Goal: Information Seeking & Learning: Learn about a topic

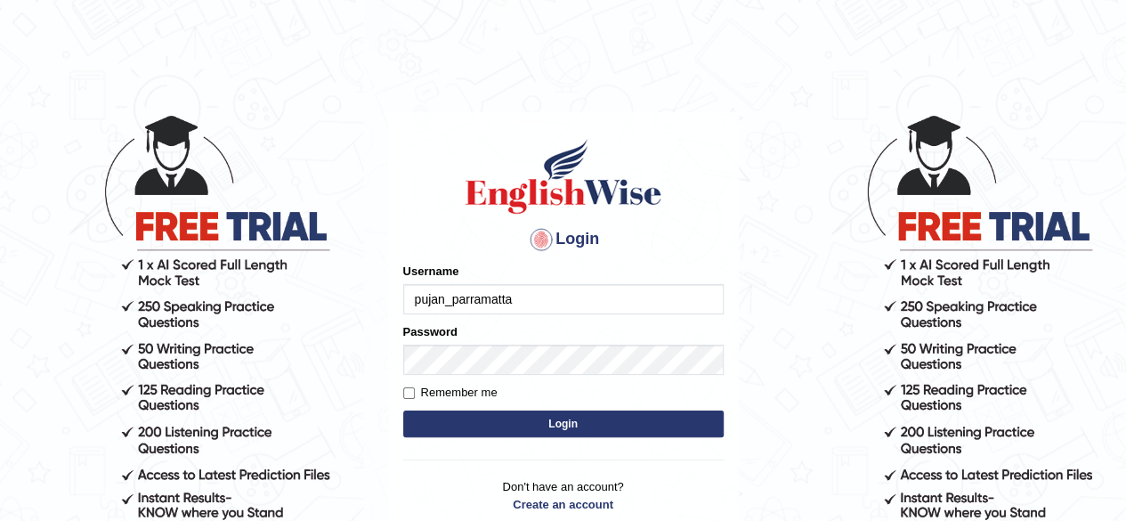
type input "pujan_parramatta"
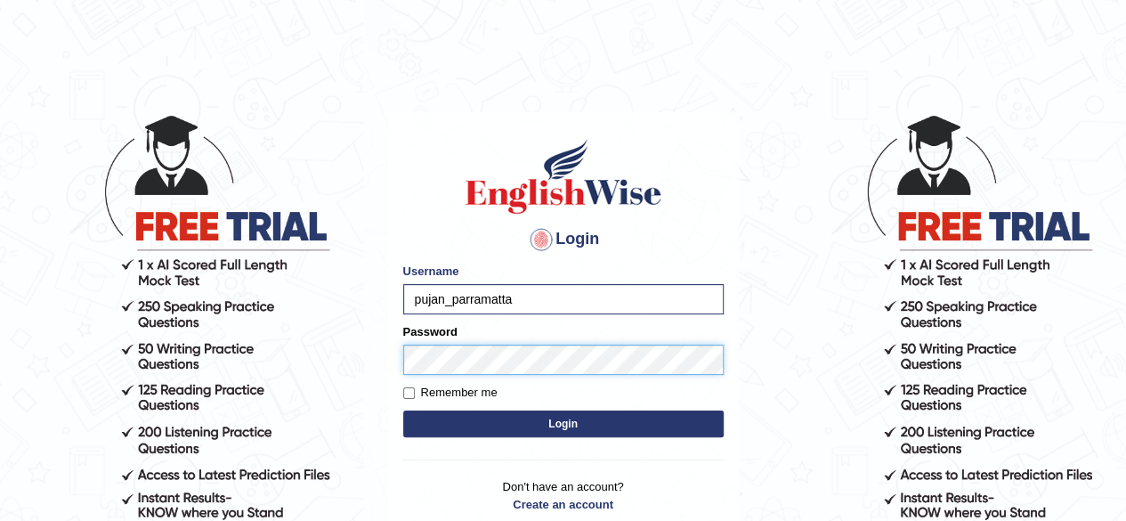
click at [403, 410] on button "Login" at bounding box center [563, 423] width 320 height 27
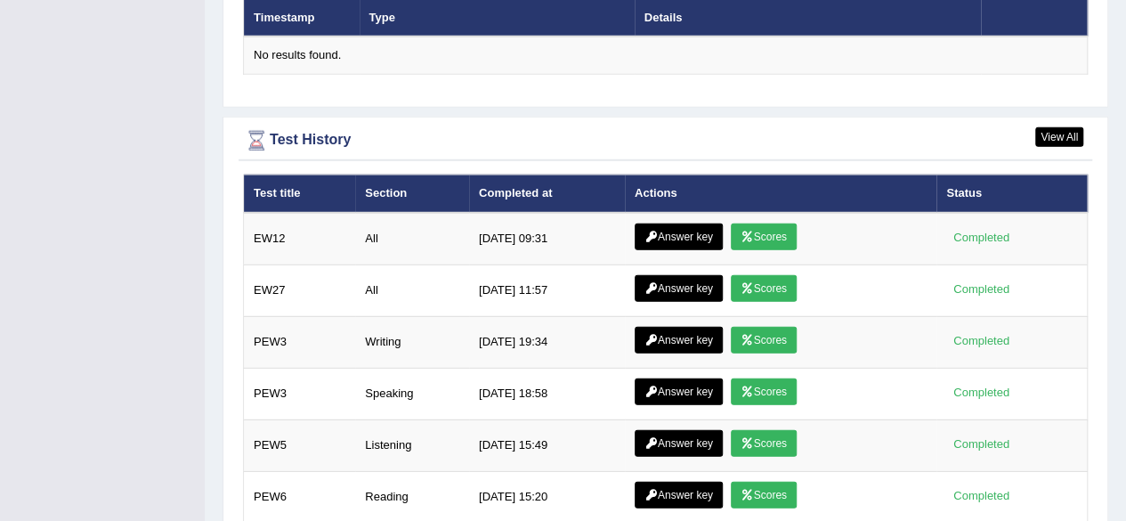
scroll to position [2360, 0]
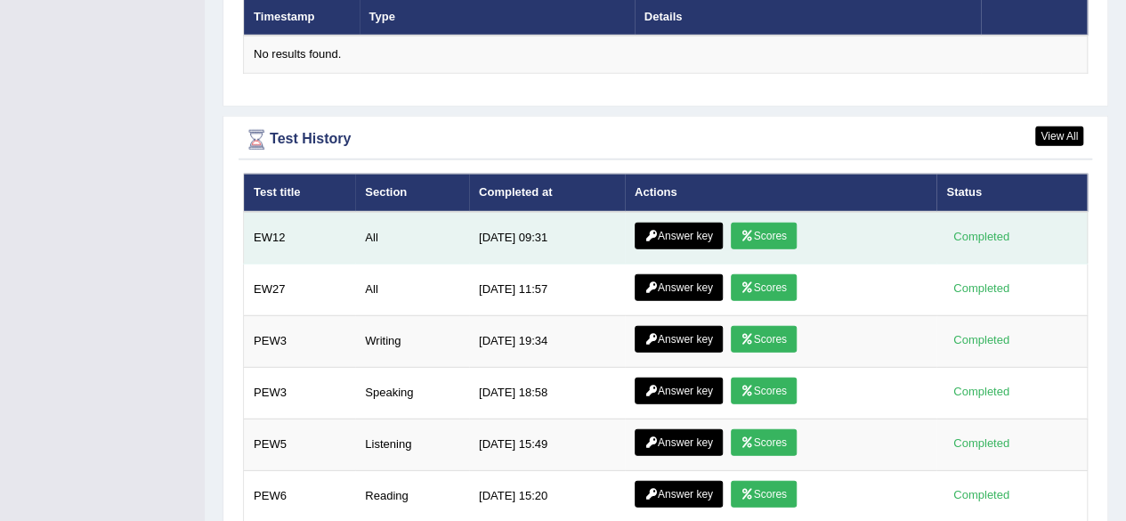
click at [767, 222] on link "Scores" at bounding box center [764, 235] width 66 height 27
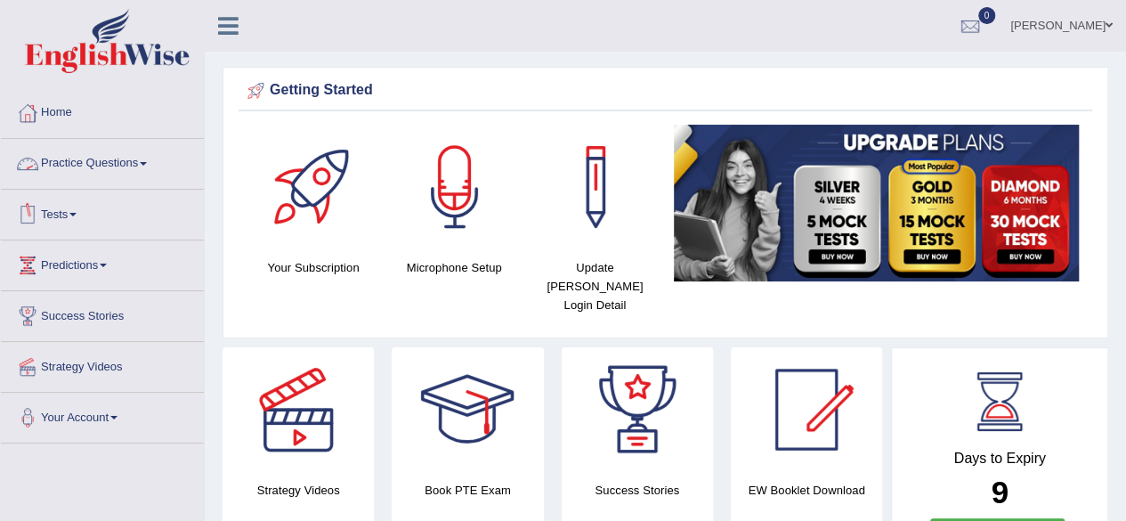
click at [123, 171] on link "Practice Questions" at bounding box center [102, 161] width 203 height 44
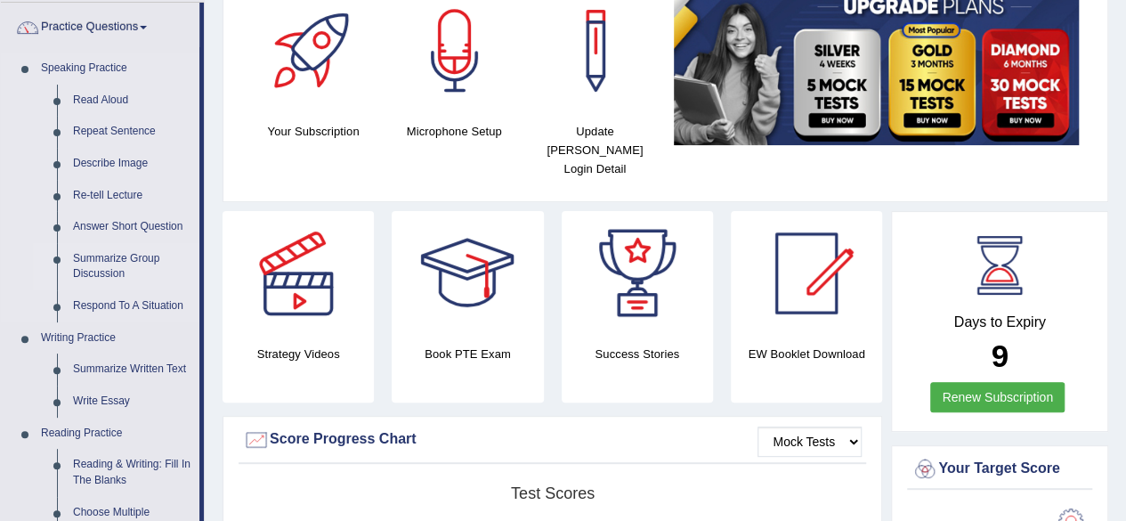
scroll to position [142, 0]
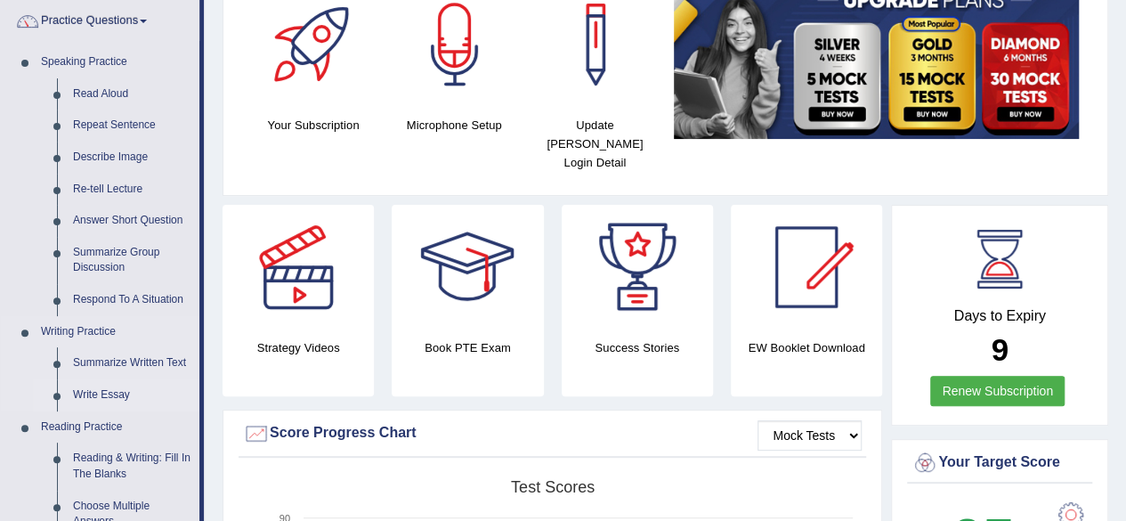
click at [106, 385] on link "Write Essay" at bounding box center [132, 395] width 134 height 32
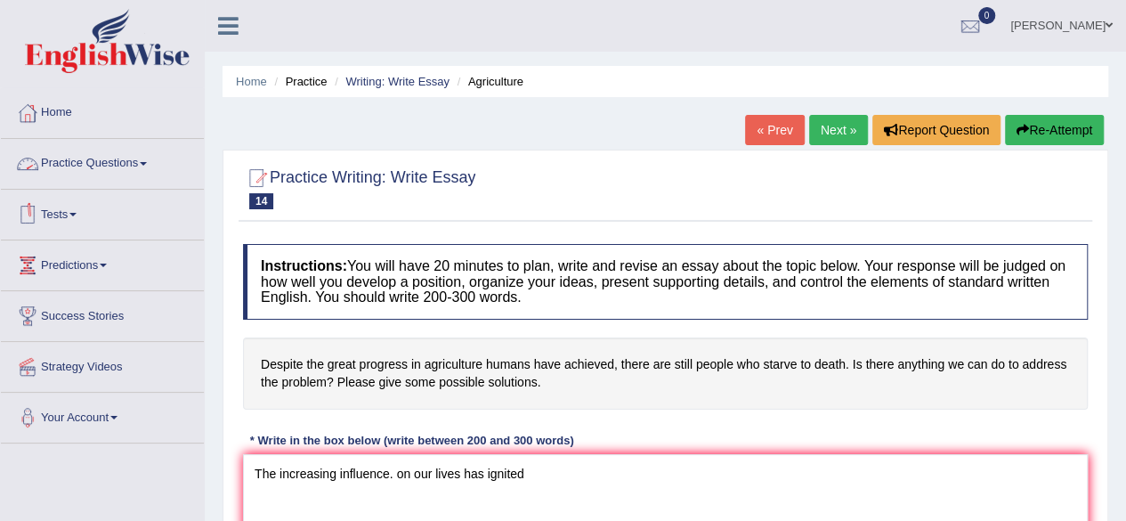
type textarea "The increasing influence. on our lives has ignited"
click at [62, 222] on link "Tests" at bounding box center [102, 212] width 203 height 44
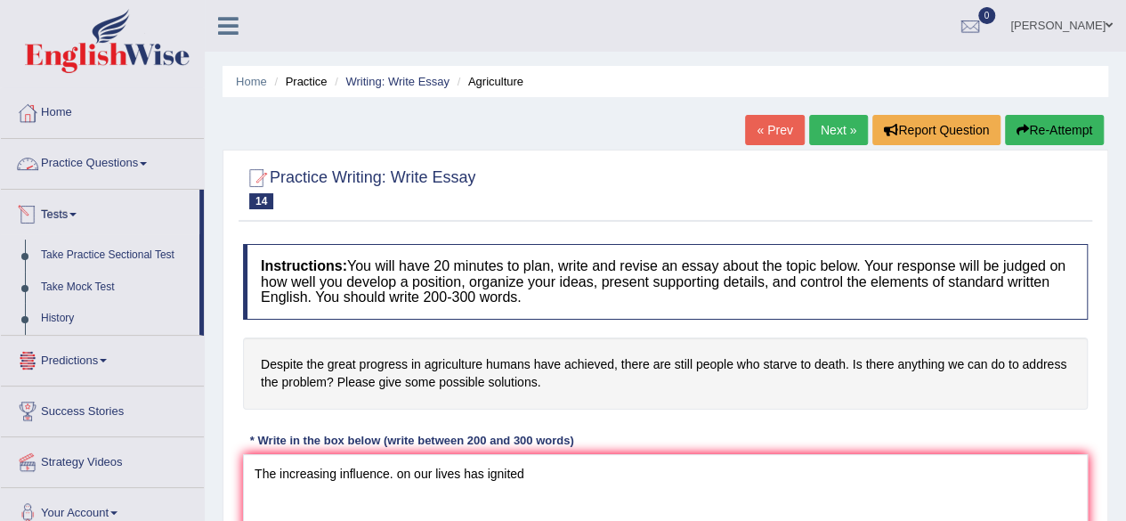
click at [119, 158] on link "Practice Questions" at bounding box center [102, 161] width 203 height 44
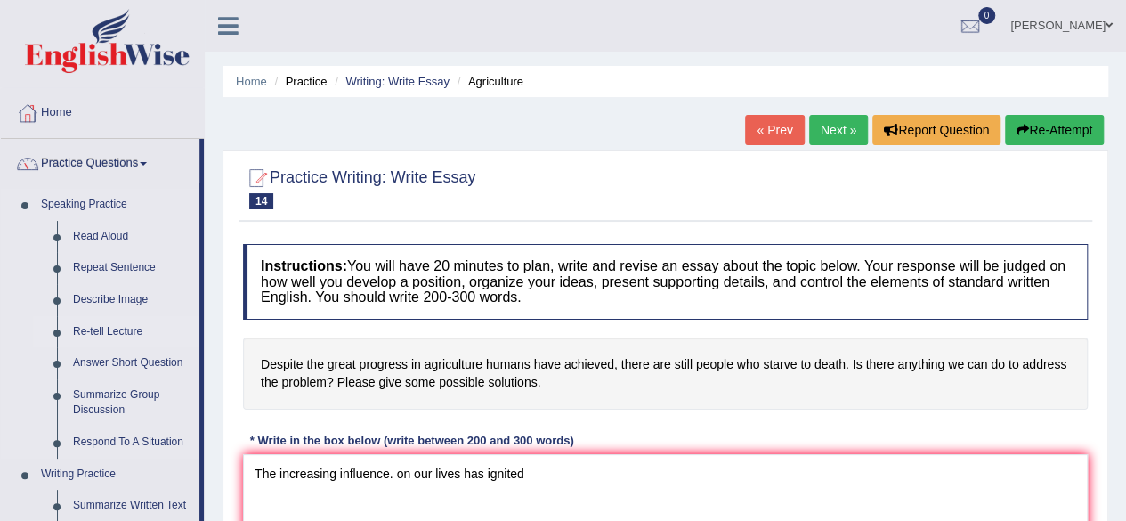
scroll to position [144, 0]
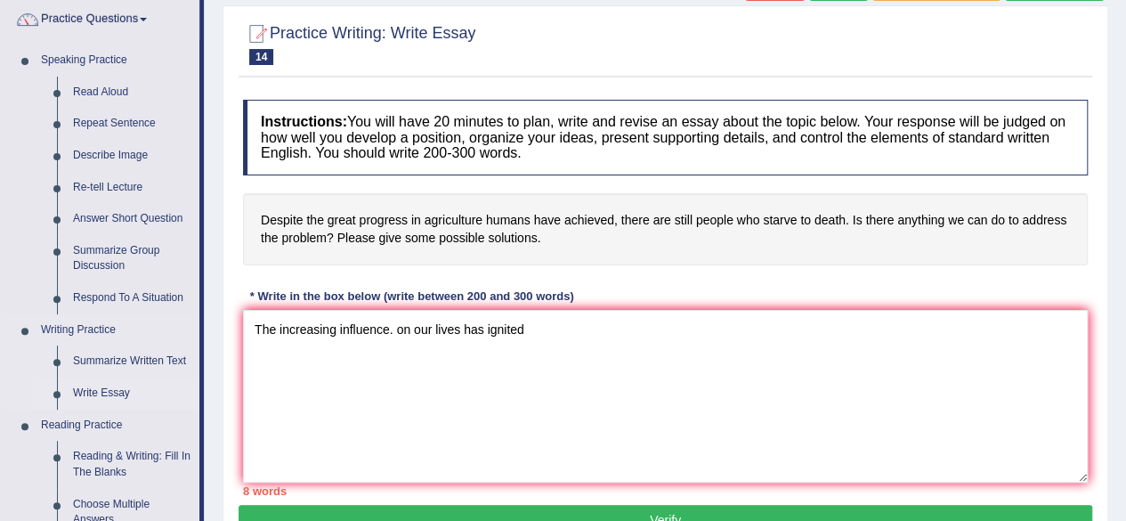
click at [91, 390] on link "Write Essay" at bounding box center [132, 393] width 134 height 32
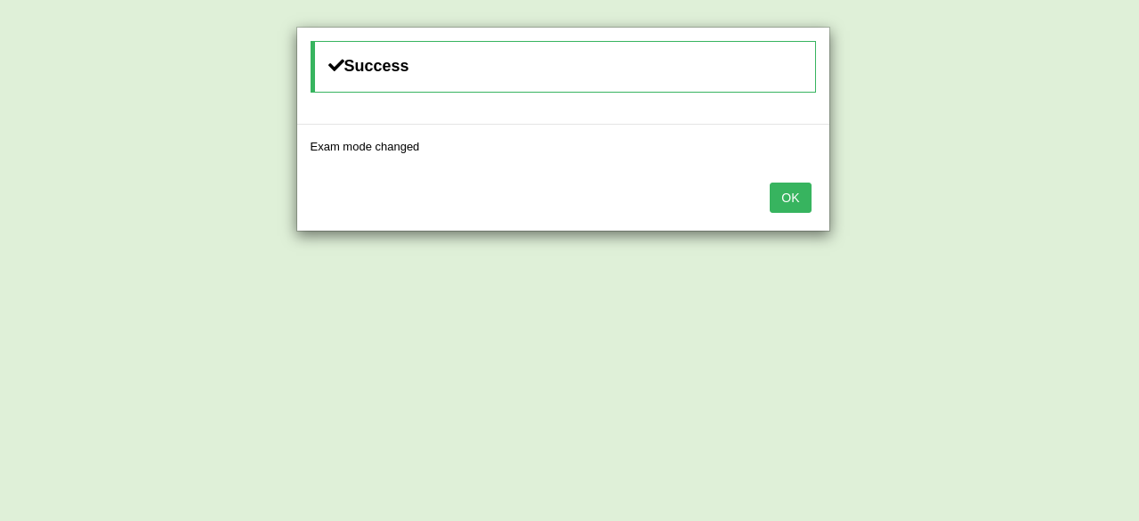
click at [799, 198] on button "OK" at bounding box center [790, 197] width 41 height 30
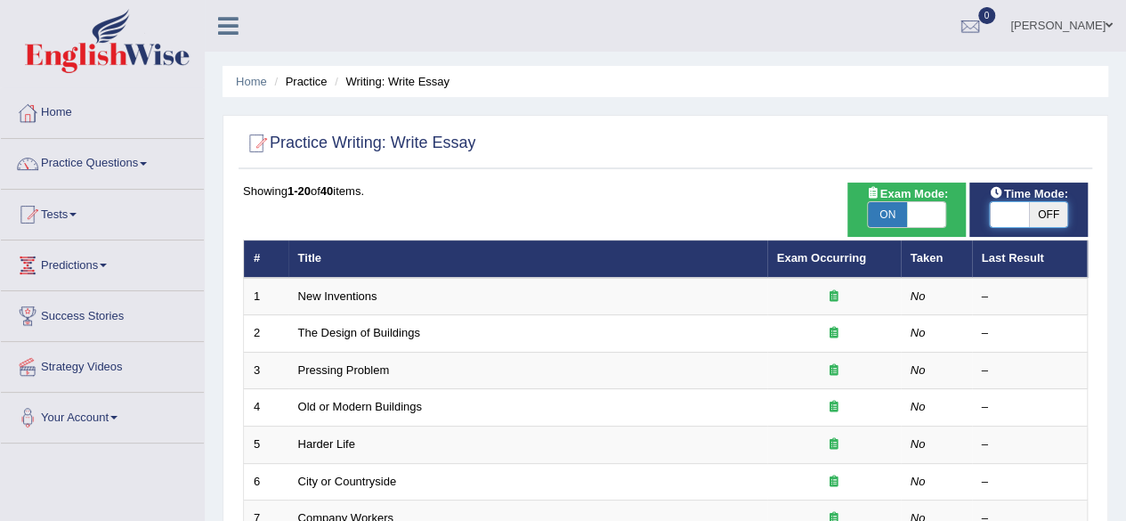
click at [1023, 211] on span at bounding box center [1009, 214] width 39 height 25
checkbox input "true"
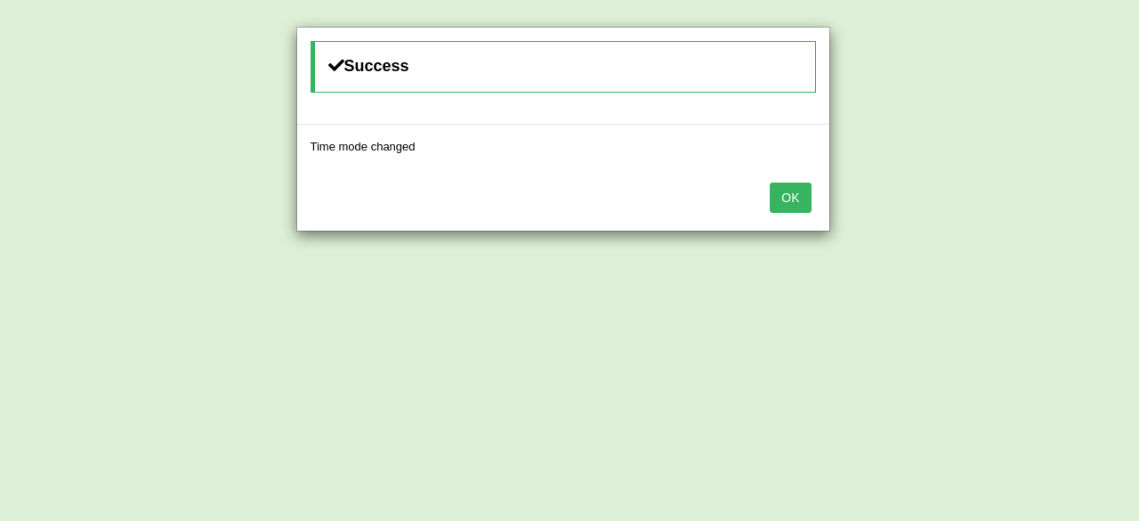
click at [795, 190] on button "OK" at bounding box center [790, 197] width 41 height 30
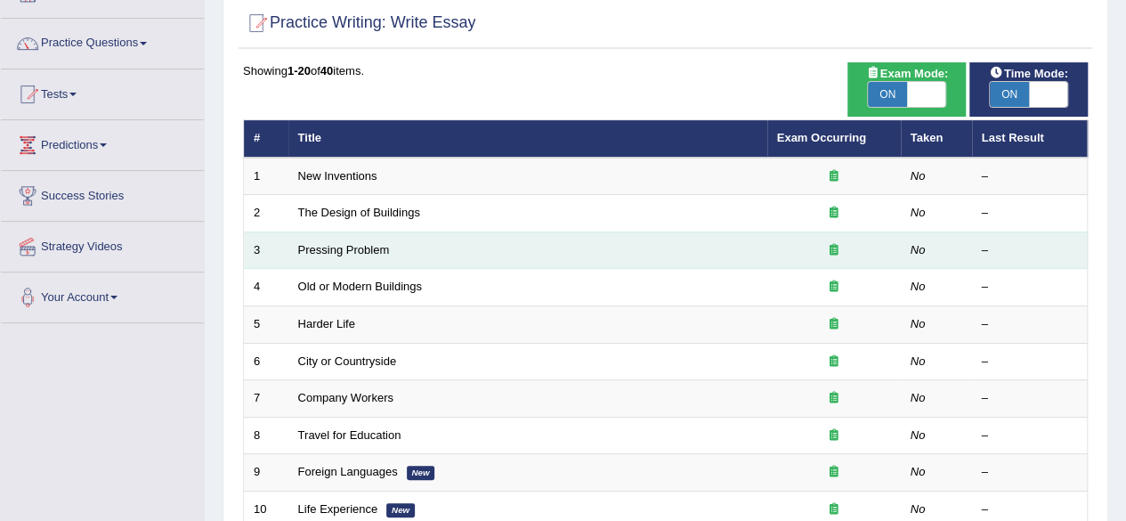
scroll to position [121, 0]
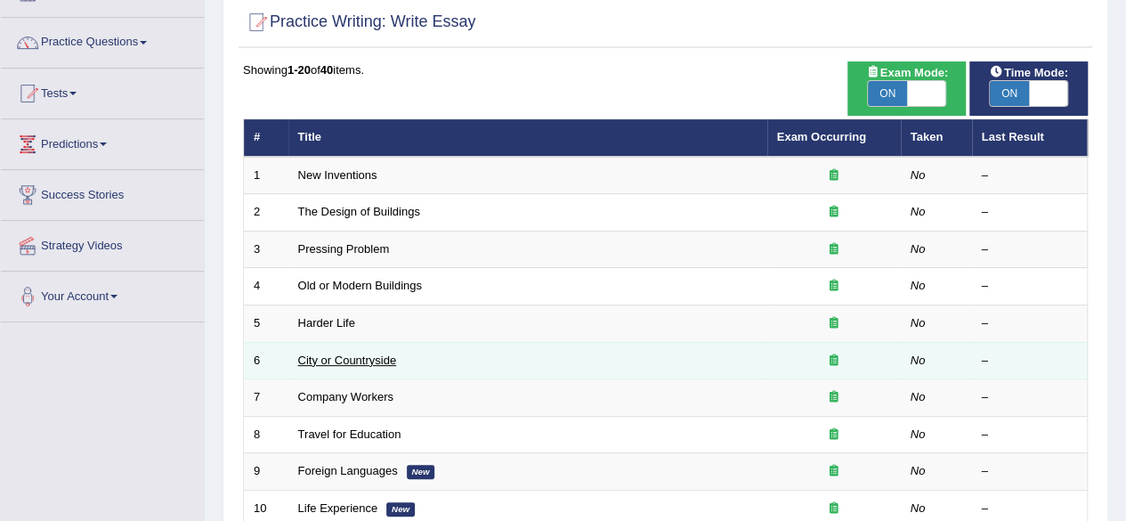
click at [373, 354] on link "City or Countryside" at bounding box center [347, 359] width 99 height 13
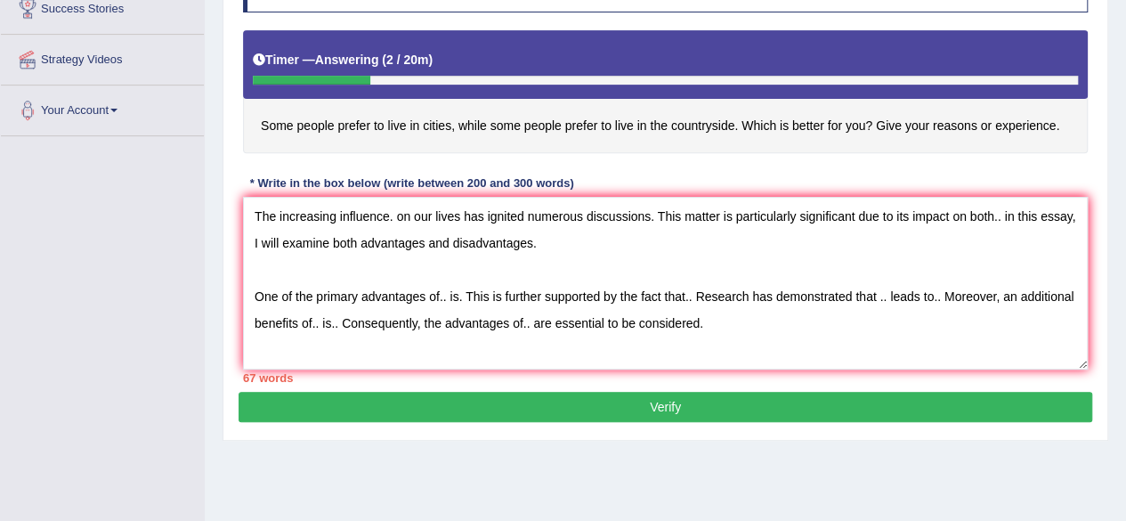
scroll to position [15, 0]
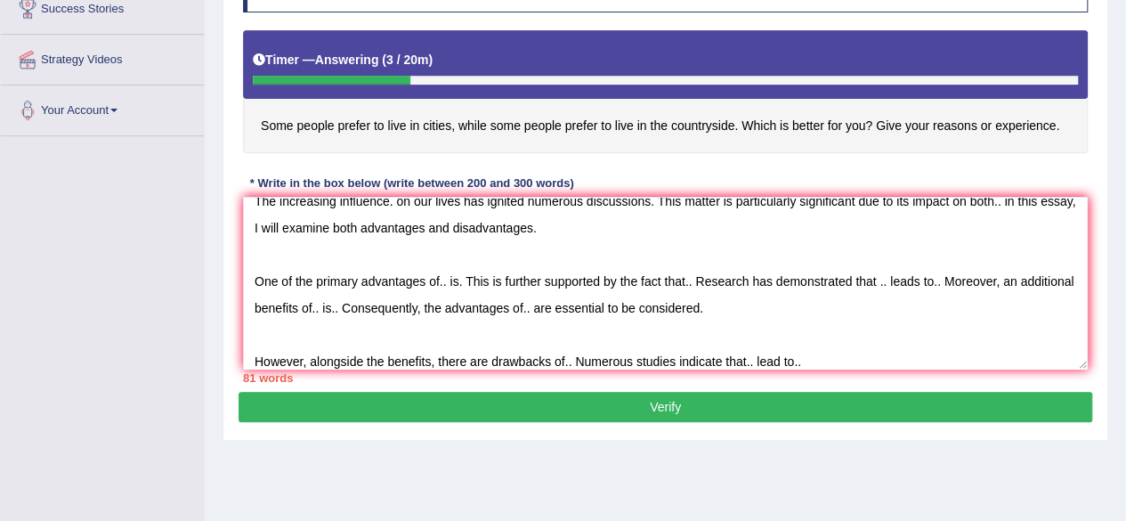
click at [573, 355] on textarea "The increasing influence. on our lives has ignited numerous discussions. This m…" at bounding box center [665, 283] width 845 height 173
click at [1033, 364] on textarea "The increasing influence. on our lives has ignited numerous discussions. This m…" at bounding box center [665, 283] width 845 height 173
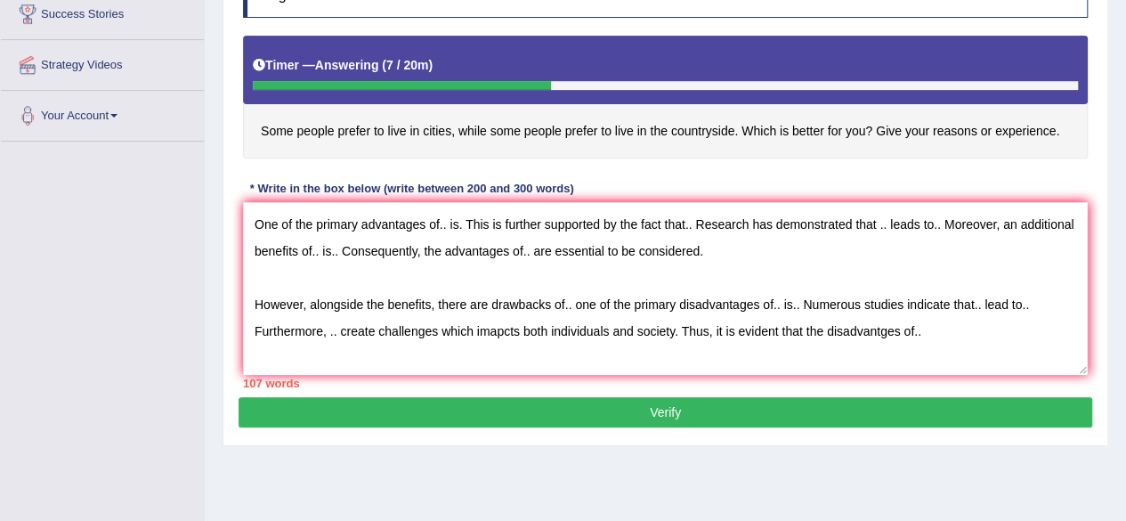
scroll to position [107, 0]
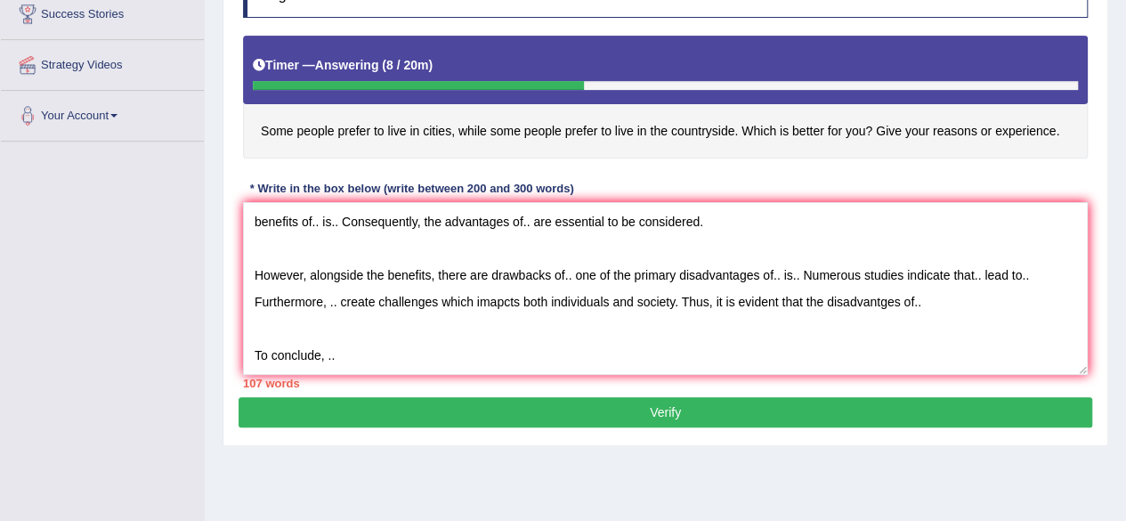
click at [942, 310] on textarea "The increasing influence. on our lives has ignited numerous discussions. This m…" at bounding box center [665, 288] width 845 height 173
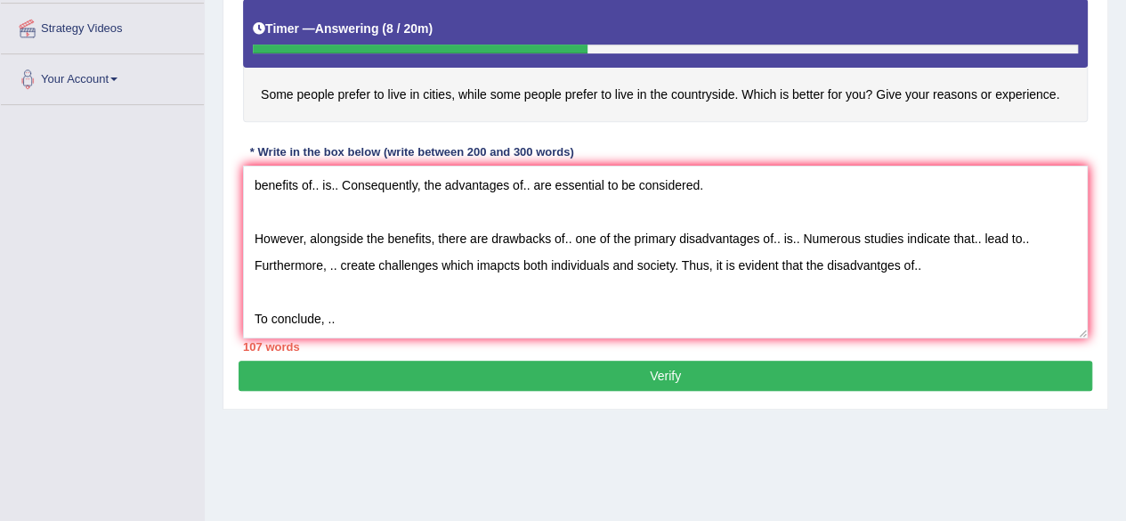
scroll to position [337, 0]
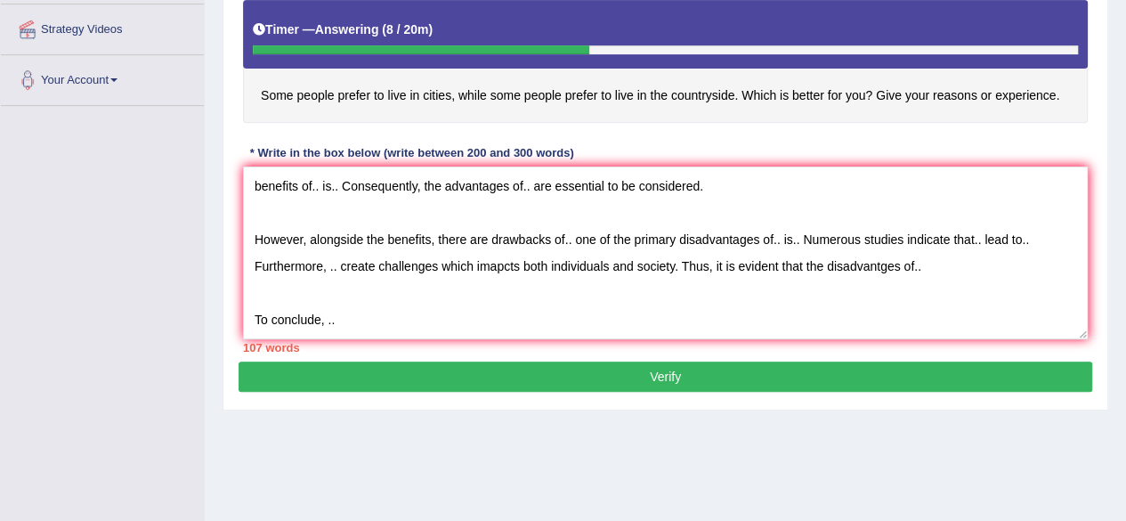
click at [360, 314] on textarea "The increasing influence. on our lives has ignited numerous discussions. This m…" at bounding box center [665, 252] width 845 height 173
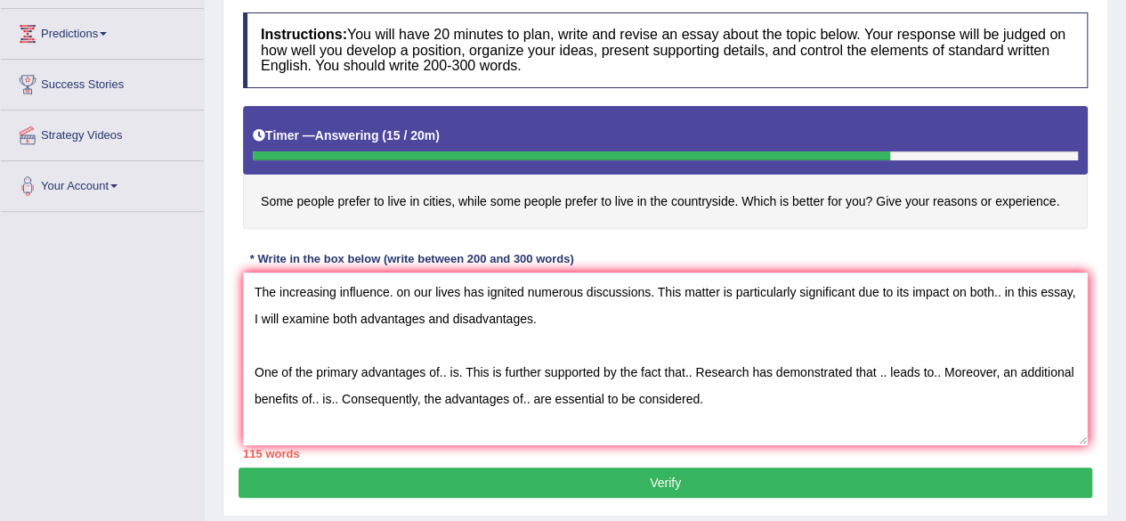
scroll to position [0, 0]
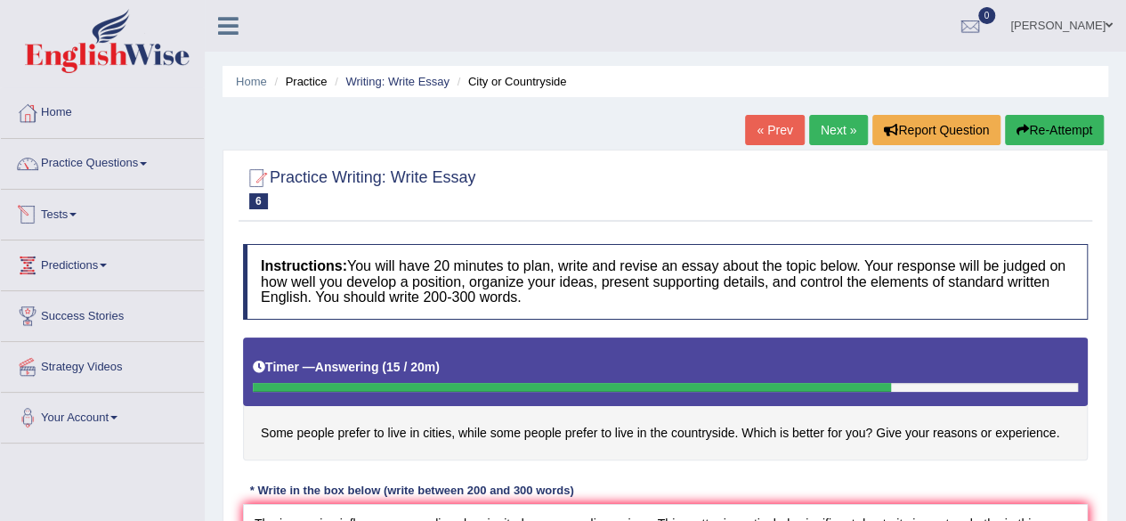
type textarea "The increasing influence. on our lives has ignited numerous discussions. This m…"
click at [62, 219] on link "Tests" at bounding box center [102, 212] width 203 height 44
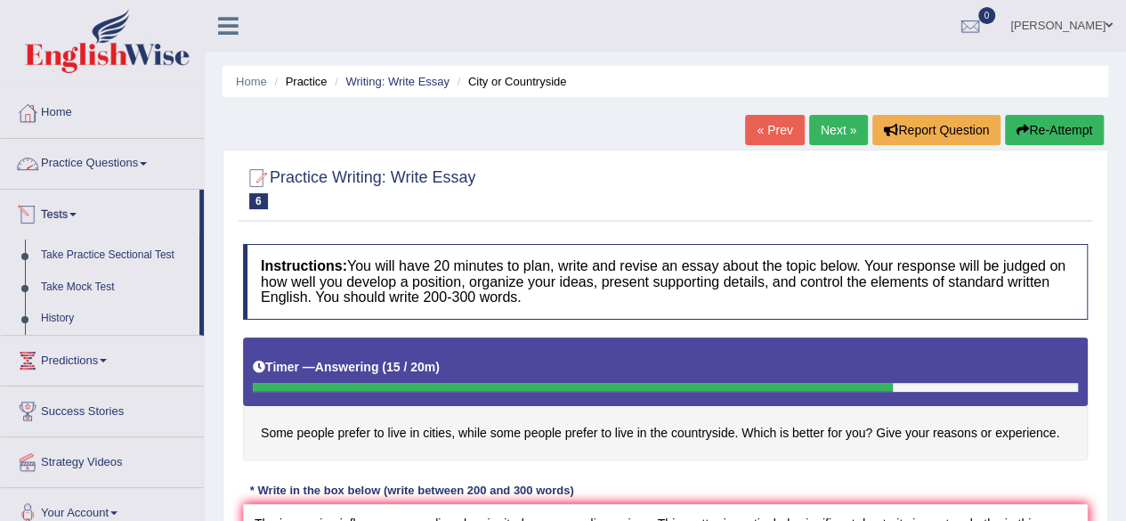
click at [99, 165] on link "Practice Questions" at bounding box center [102, 161] width 203 height 44
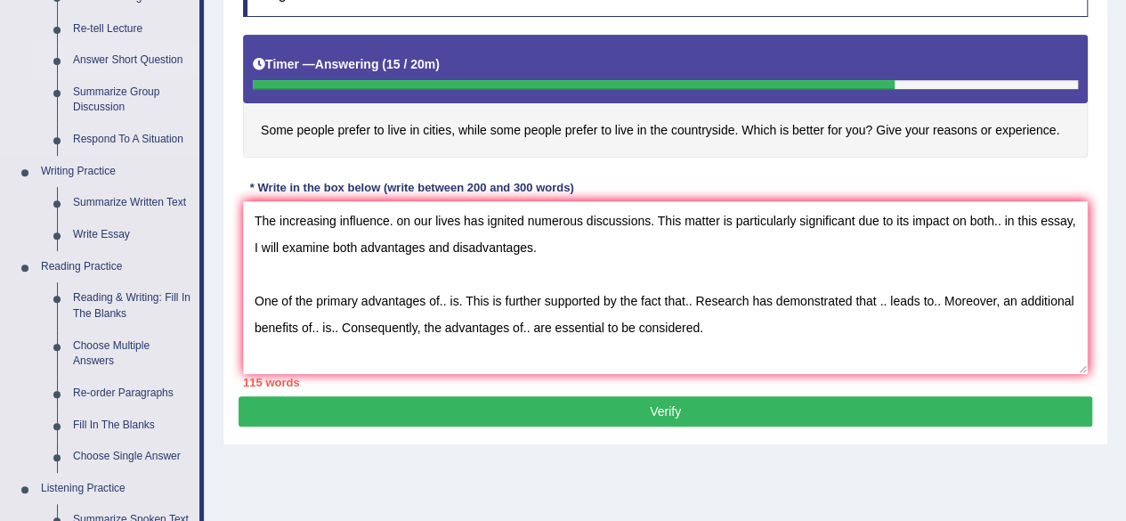
scroll to position [301, 0]
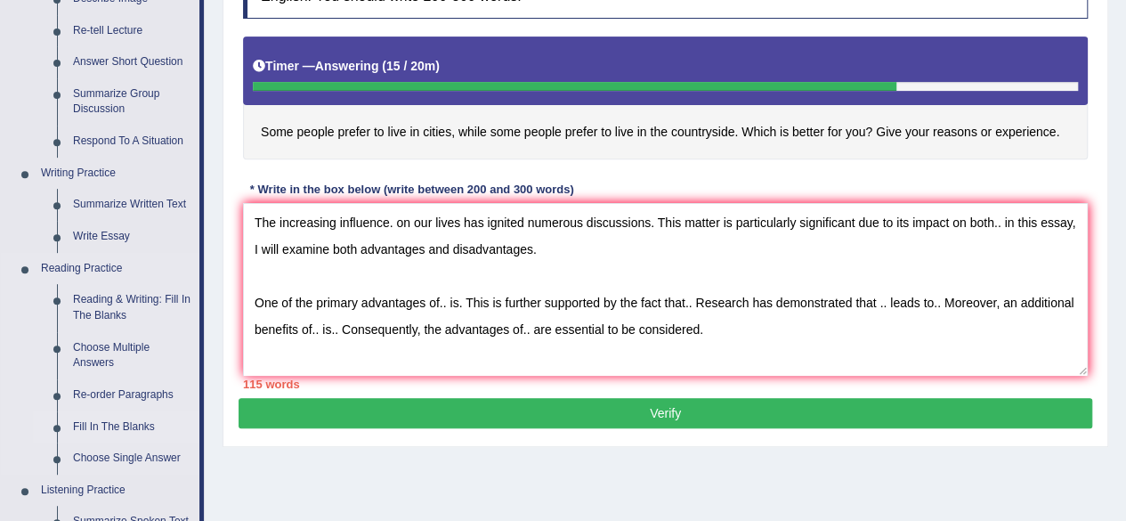
click at [114, 421] on link "Fill In The Blanks" at bounding box center [132, 427] width 134 height 32
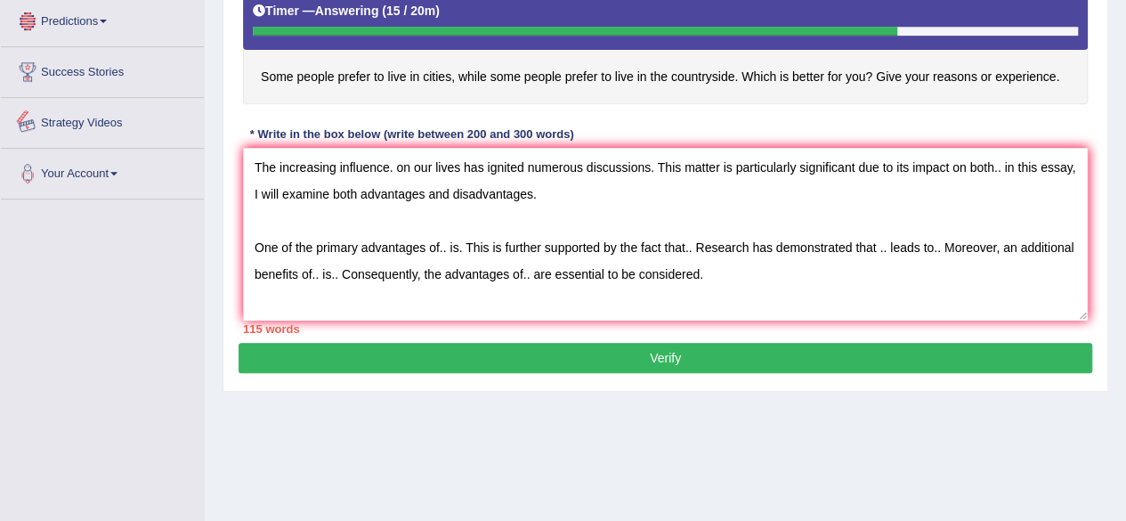
scroll to position [870, 0]
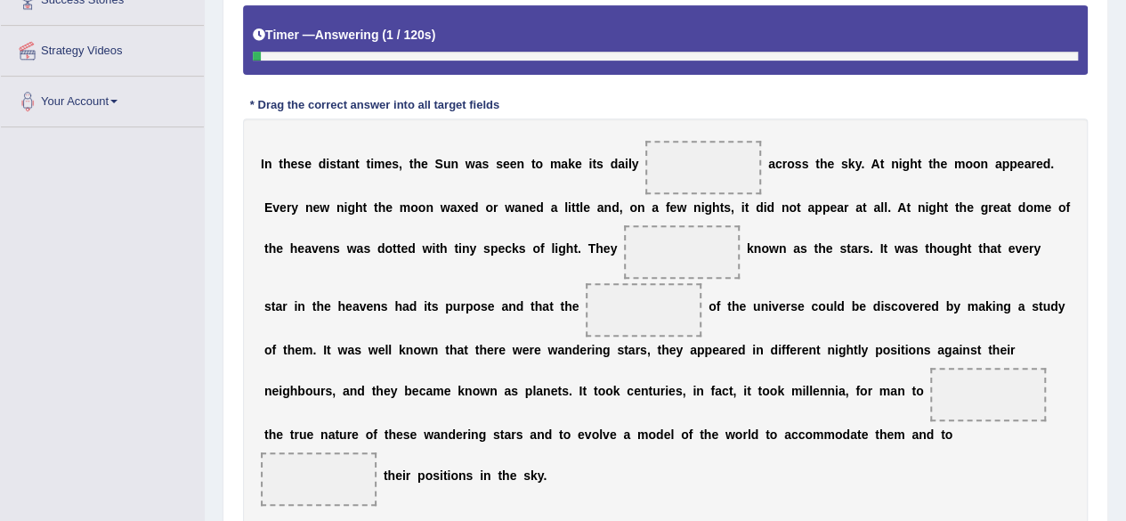
click at [737, 156] on span at bounding box center [703, 167] width 116 height 53
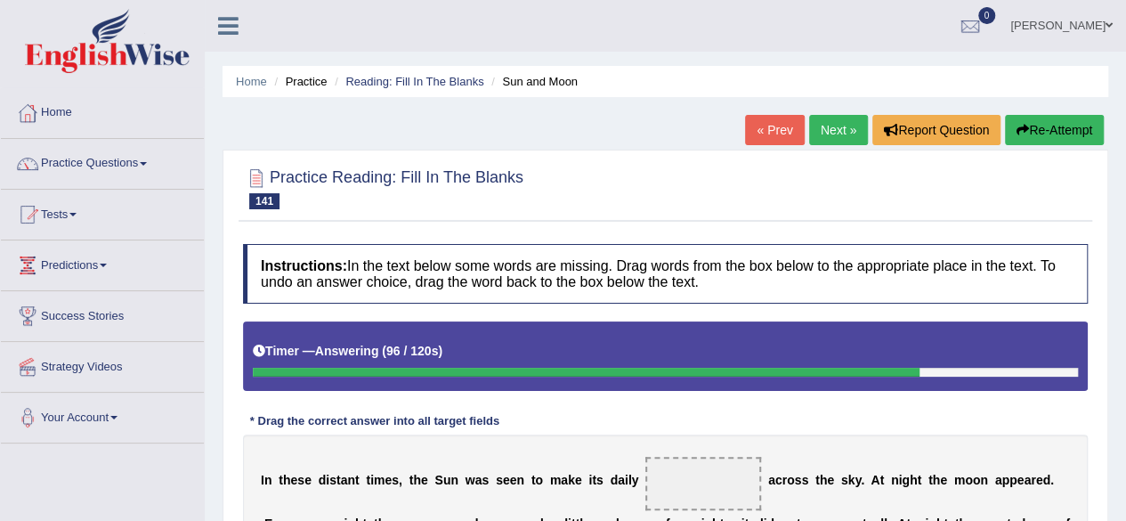
click at [53, 217] on link "Tests" at bounding box center [102, 212] width 203 height 44
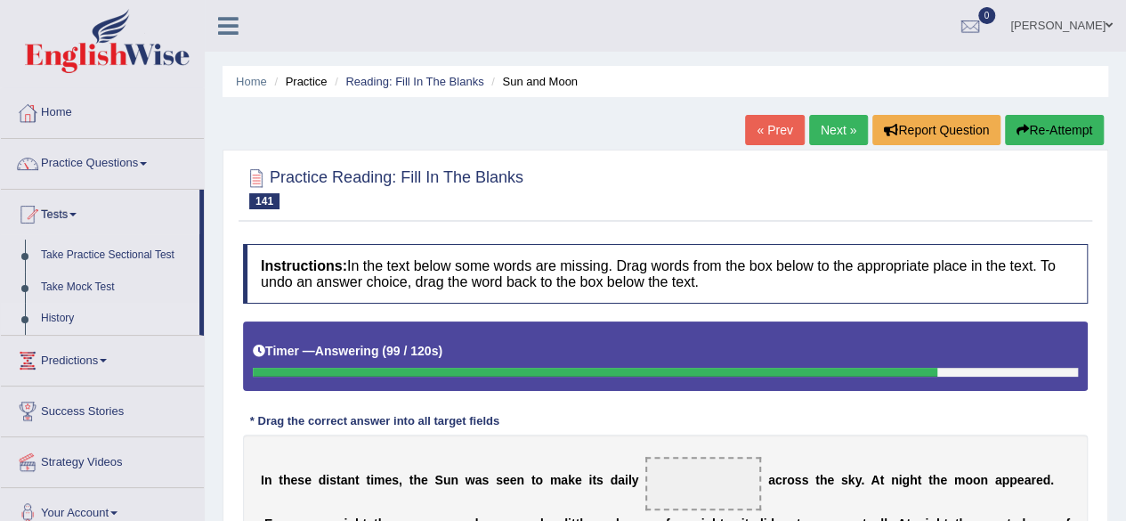
click at [71, 322] on link "History" at bounding box center [116, 319] width 166 height 32
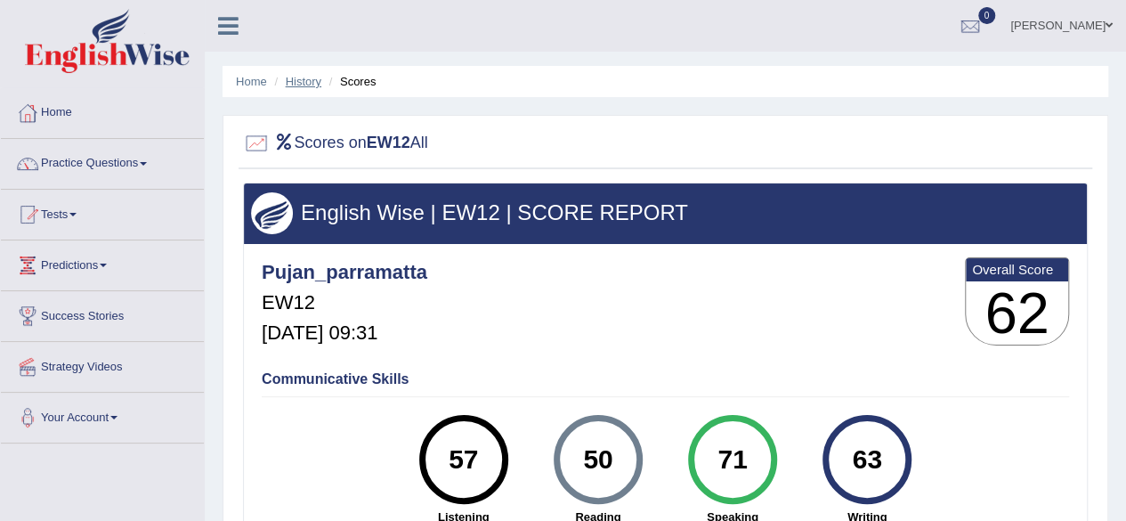
click at [305, 77] on link "History" at bounding box center [304, 81] width 36 height 13
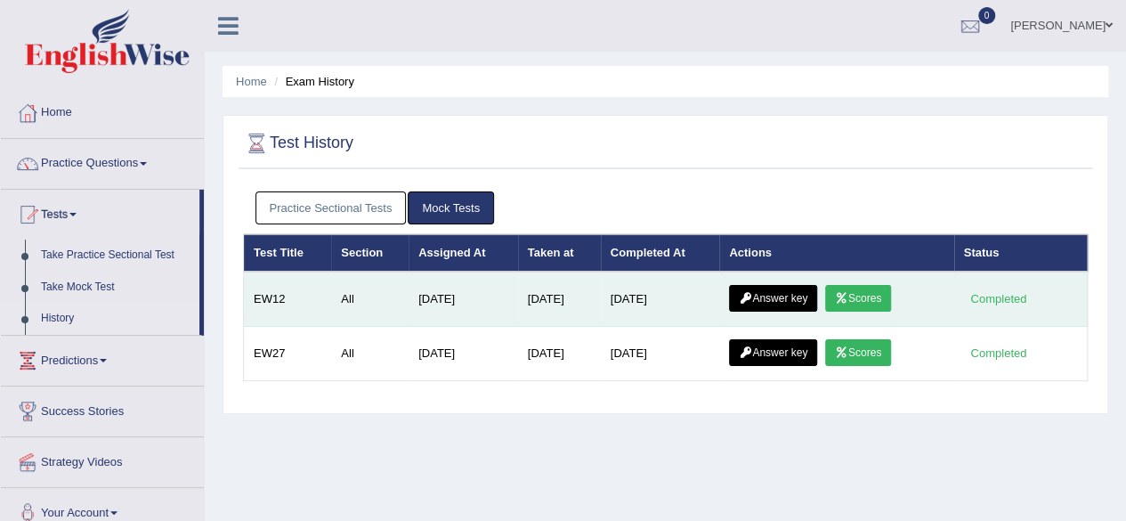
click at [789, 300] on link "Answer key" at bounding box center [773, 298] width 88 height 27
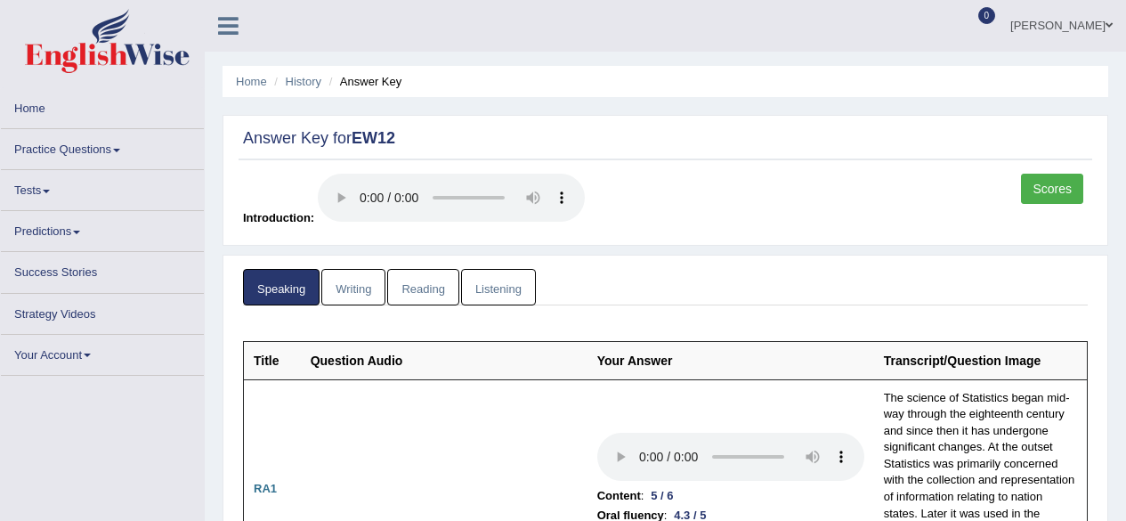
click at [491, 286] on link "Listening" at bounding box center [498, 287] width 75 height 36
click at [498, 287] on link "Listening" at bounding box center [498, 287] width 75 height 36
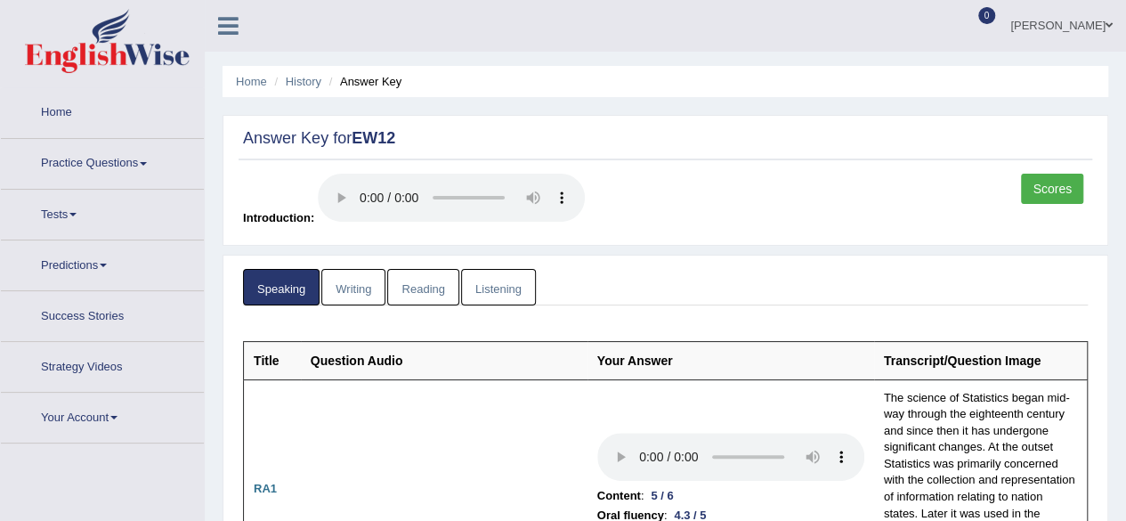
click at [504, 289] on link "Listening" at bounding box center [498, 287] width 75 height 36
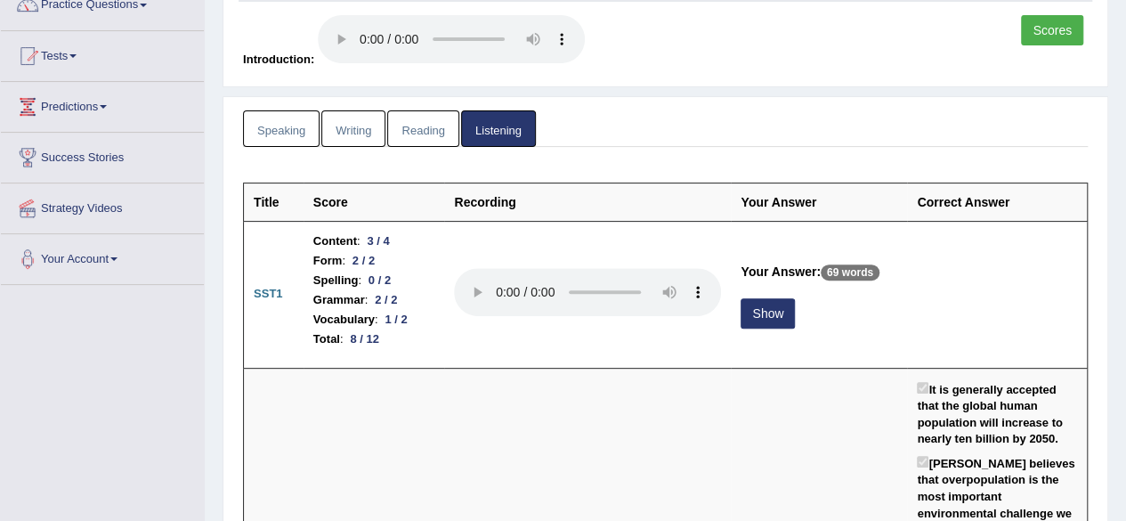
scroll to position [164, 0]
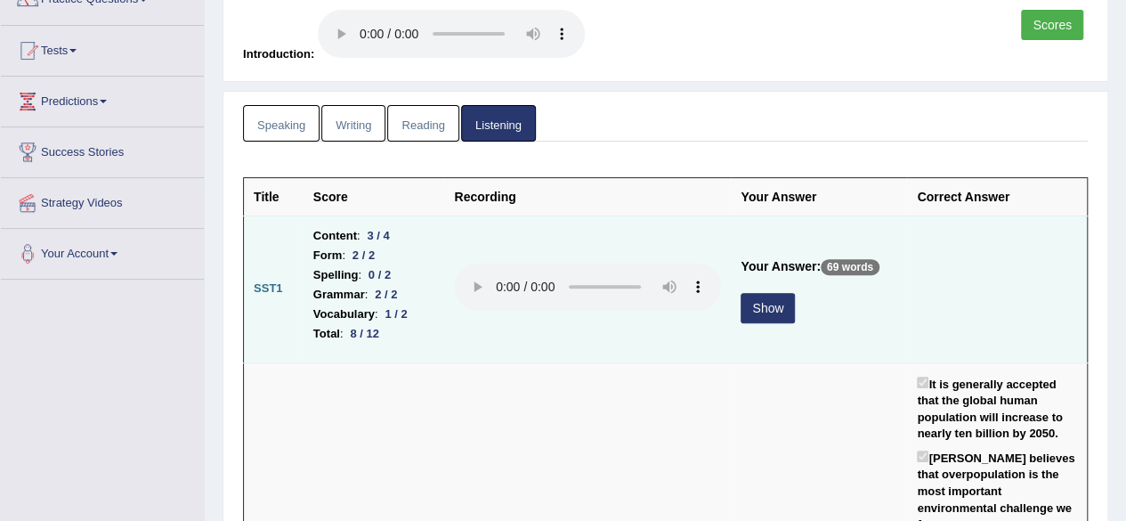
click at [773, 314] on button "Show" at bounding box center [767, 308] width 54 height 30
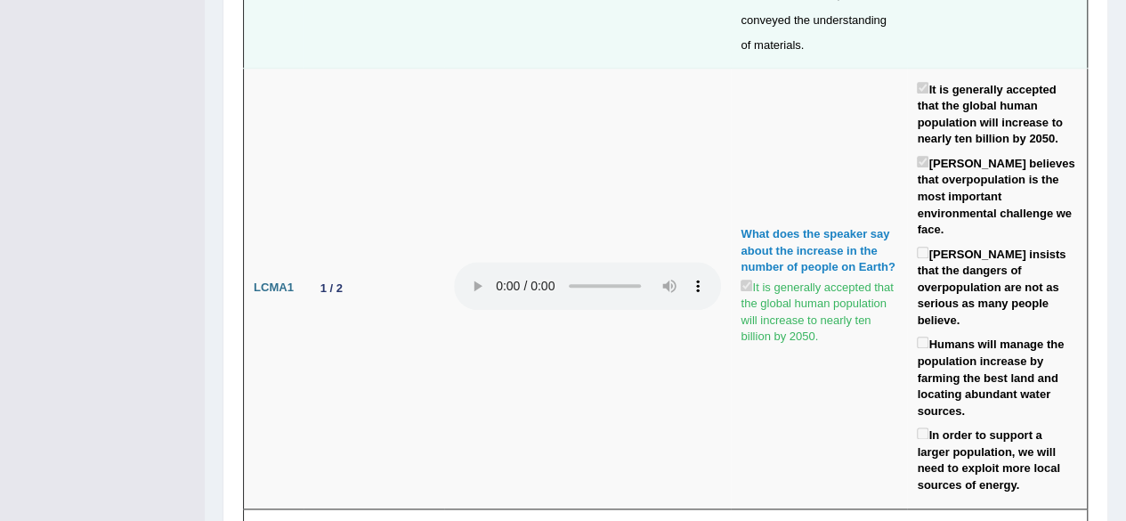
scroll to position [0, 0]
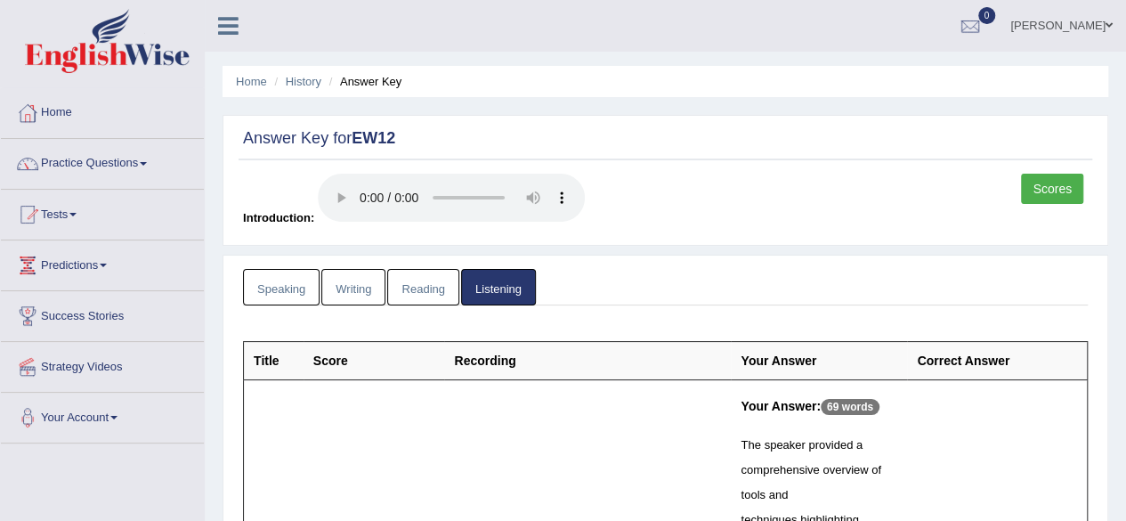
click at [273, 284] on link "Speaking" at bounding box center [281, 287] width 77 height 36
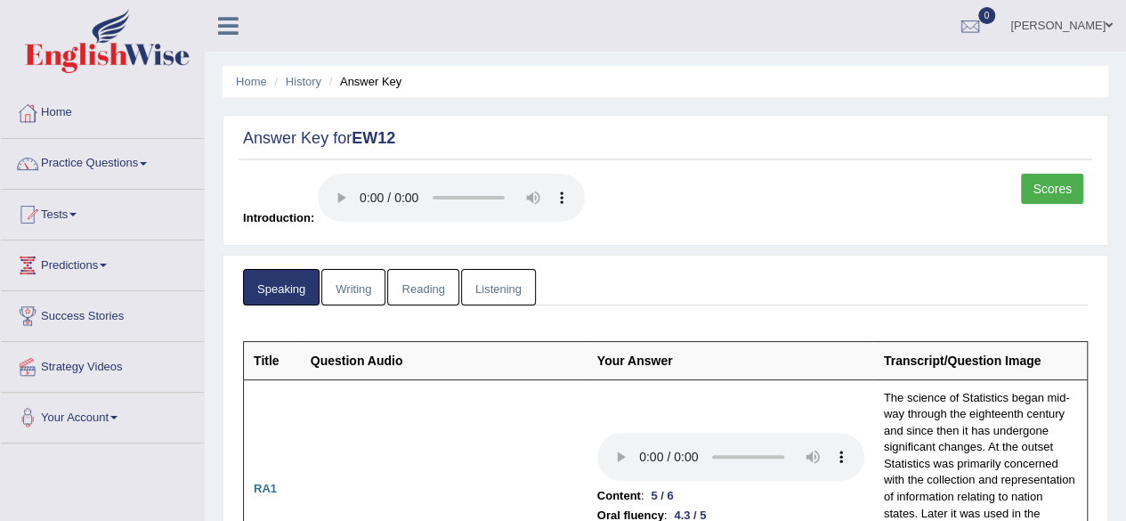
click at [57, 216] on link "Tests" at bounding box center [102, 212] width 203 height 44
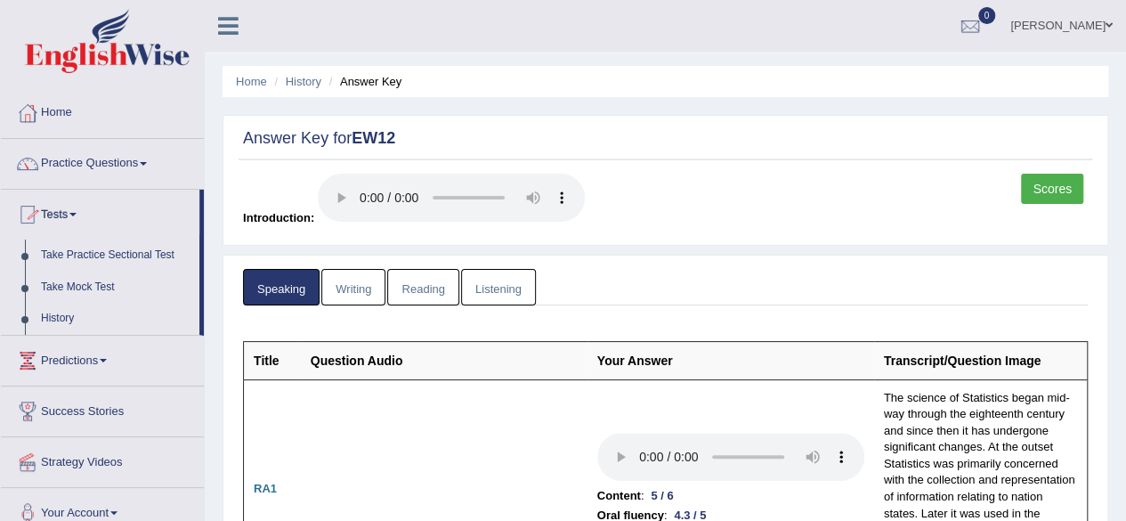
click at [147, 162] on span at bounding box center [143, 164] width 7 height 4
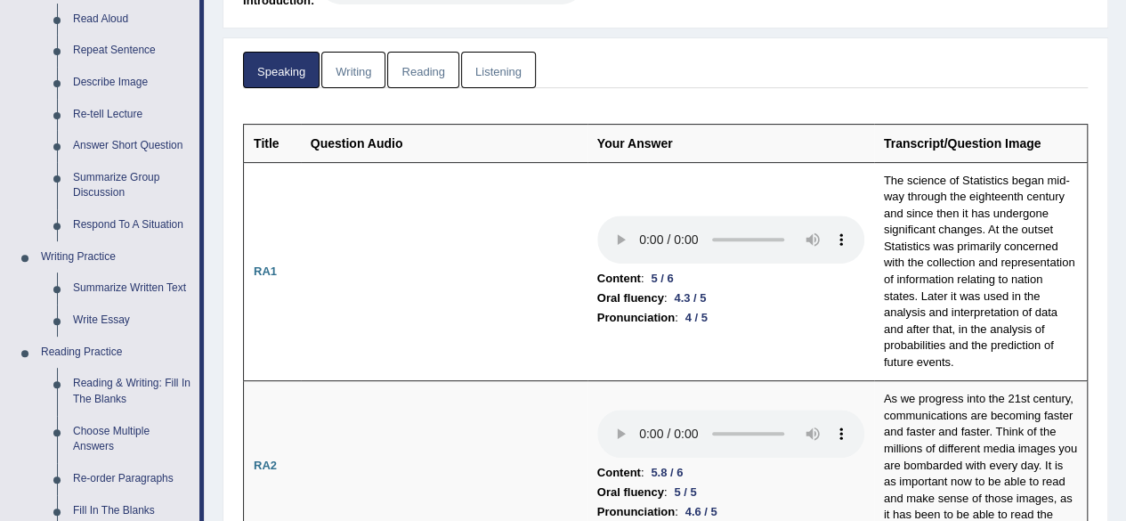
scroll to position [226, 0]
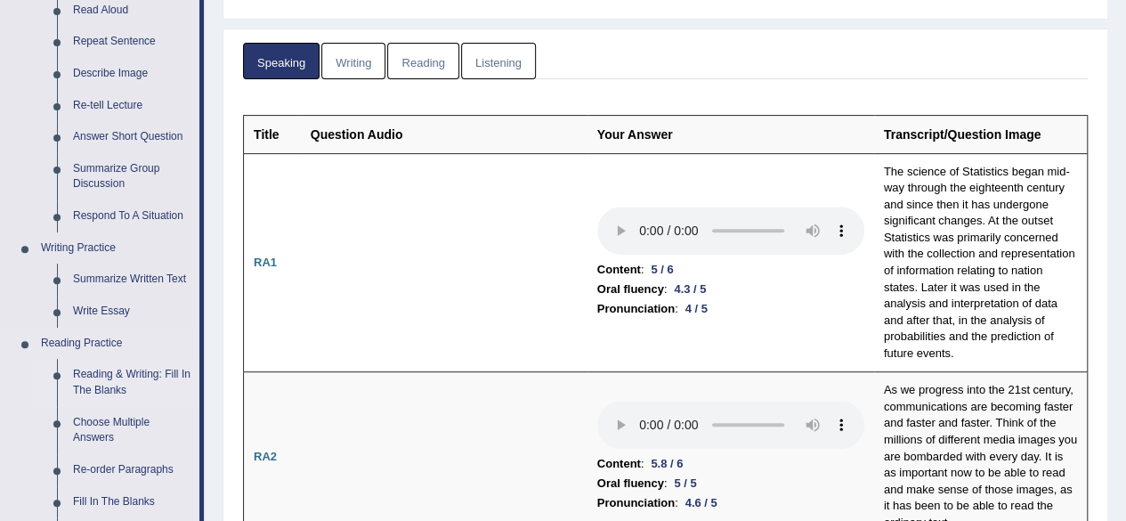
click at [96, 397] on link "Reading & Writing: Fill In The Blanks" at bounding box center [132, 382] width 134 height 47
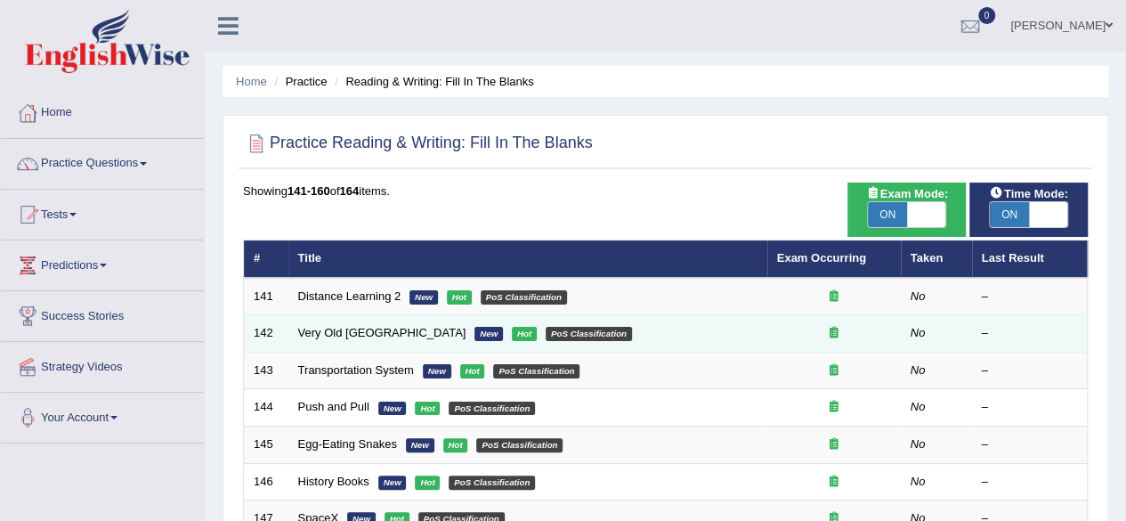
scroll to position [649, 0]
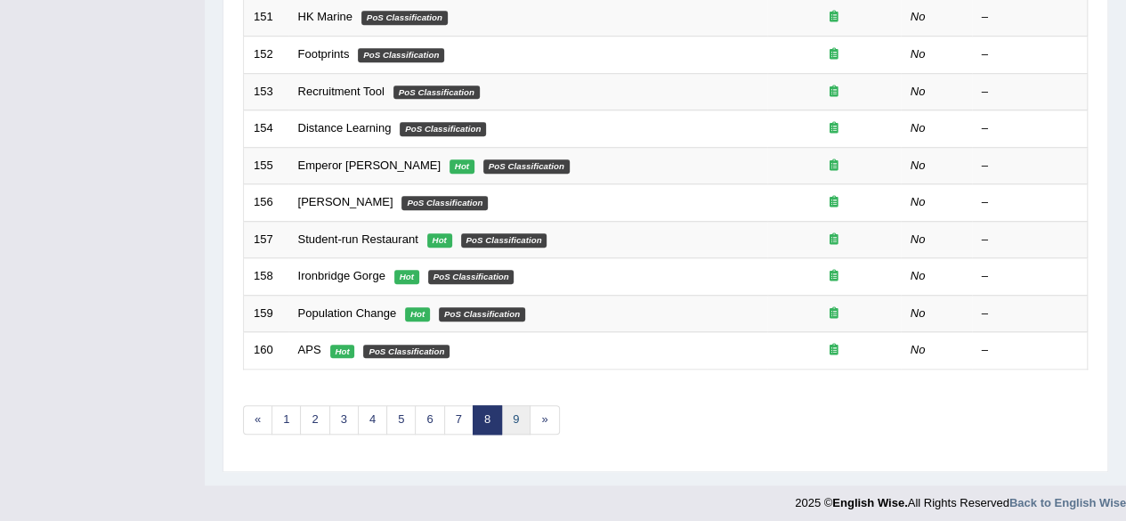
click at [509, 409] on link "9" at bounding box center [515, 419] width 29 height 29
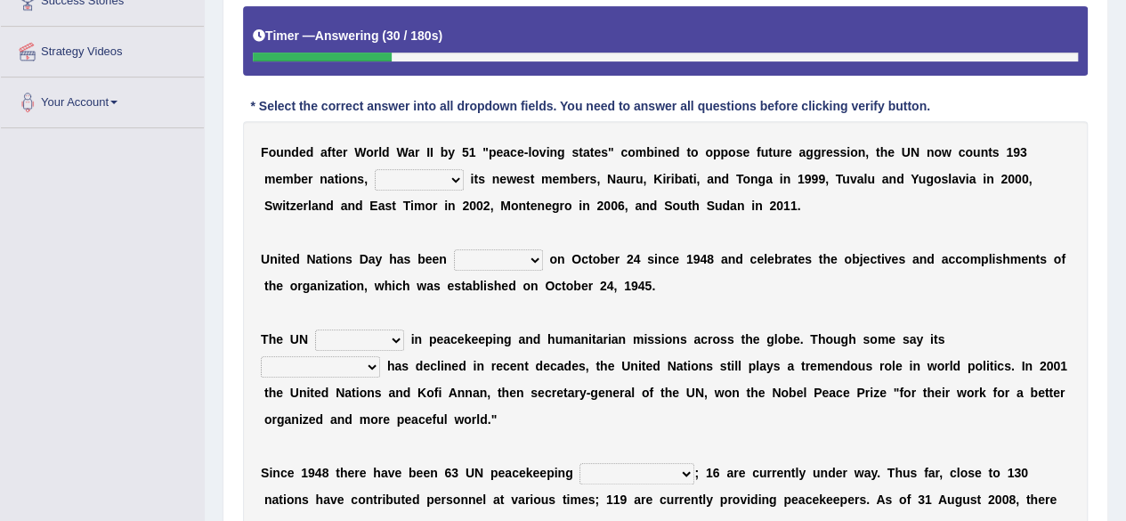
select select "including"
click at [375, 169] on select "limiting possibly especially including" at bounding box center [419, 179] width 89 height 21
click at [510, 254] on select "observed watched monitored examined" at bounding box center [498, 259] width 89 height 21
select select "examined"
click at [454, 249] on select "observed watched monitored examined" at bounding box center [498, 259] width 89 height 21
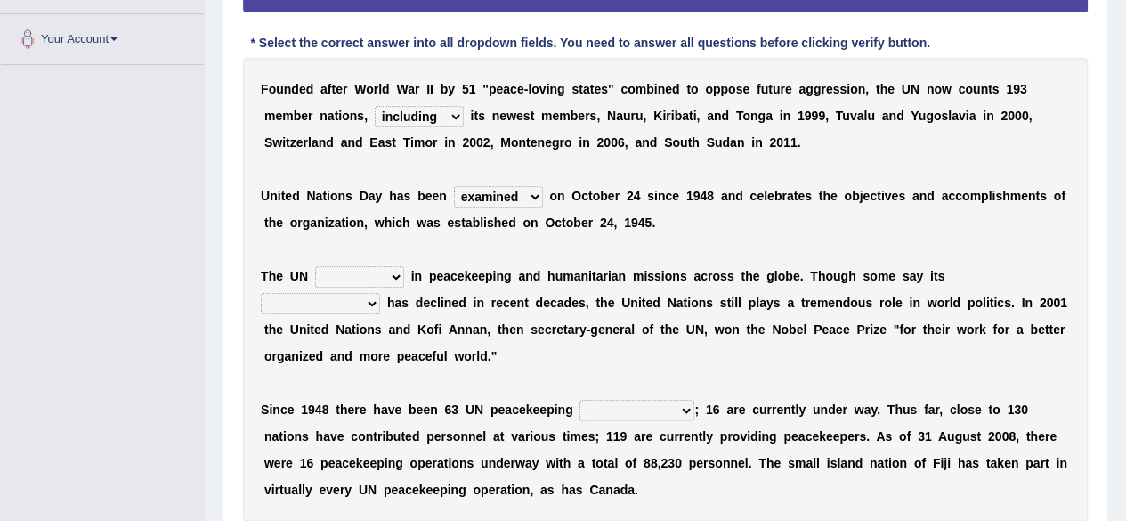
scroll to position [405, 0]
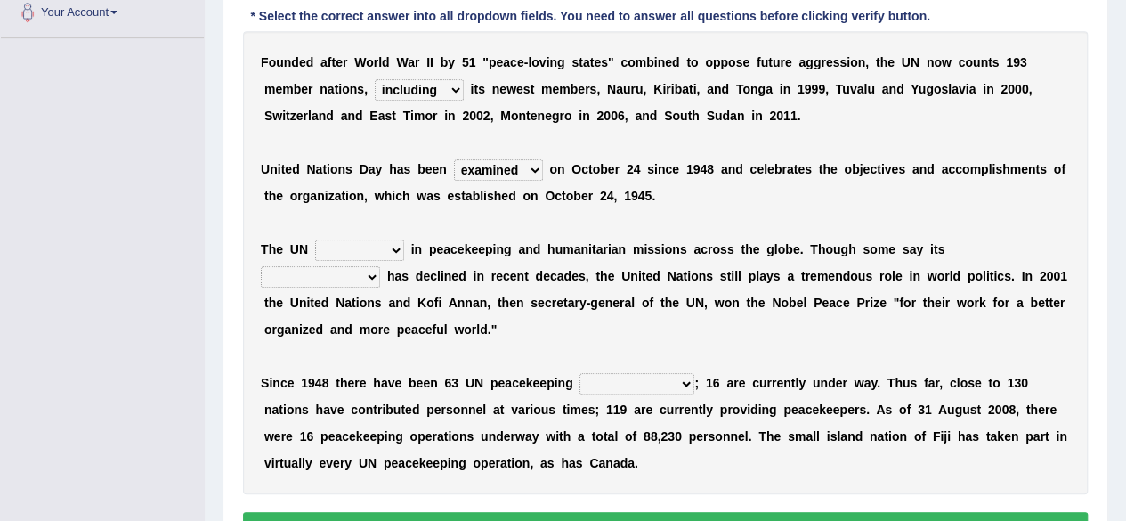
click at [390, 255] on select "appoints absorbs connects engages" at bounding box center [359, 249] width 89 height 21
select select "connects"
click at [315, 239] on select "appoints absorbs connects engages" at bounding box center [359, 249] width 89 height 21
click at [380, 266] on select "descriptiveness influence meaningless consequences" at bounding box center [320, 276] width 119 height 21
select select "consequences"
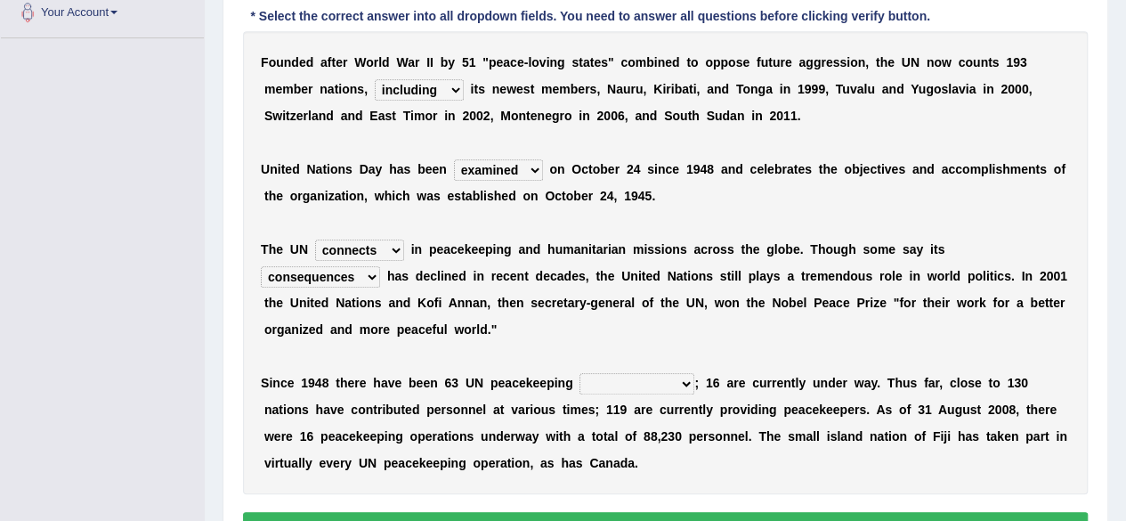
click at [380, 266] on select "descriptiveness influence meaningless consequences" at bounding box center [320, 276] width 119 height 21
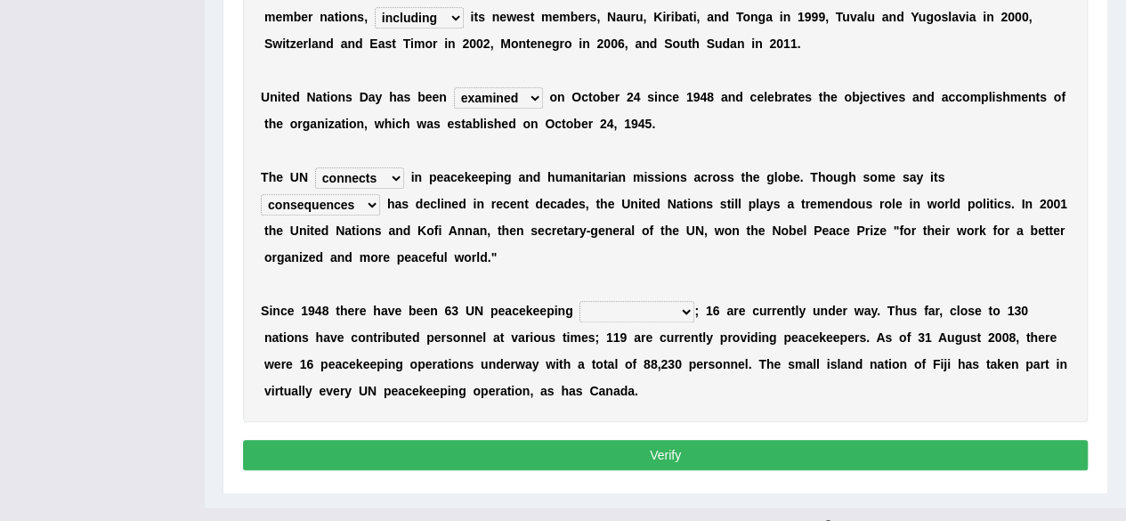
scroll to position [478, 0]
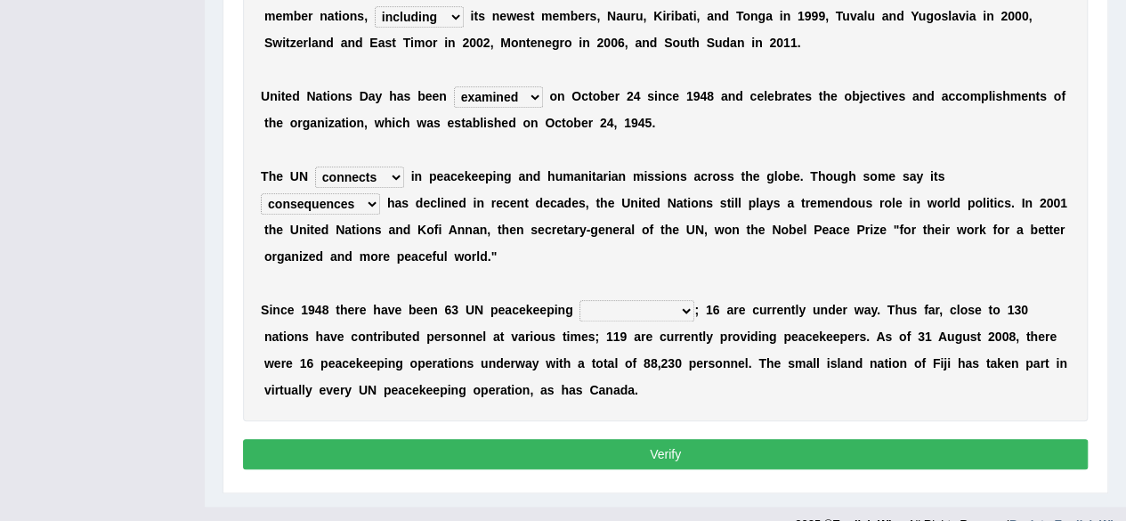
click at [687, 311] on select "businesses processes transgressions operations" at bounding box center [636, 310] width 115 height 21
select select "operations"
click at [579, 300] on select "businesses processes transgressions operations" at bounding box center [636, 310] width 115 height 21
click at [614, 456] on button "Verify" at bounding box center [665, 454] width 845 height 30
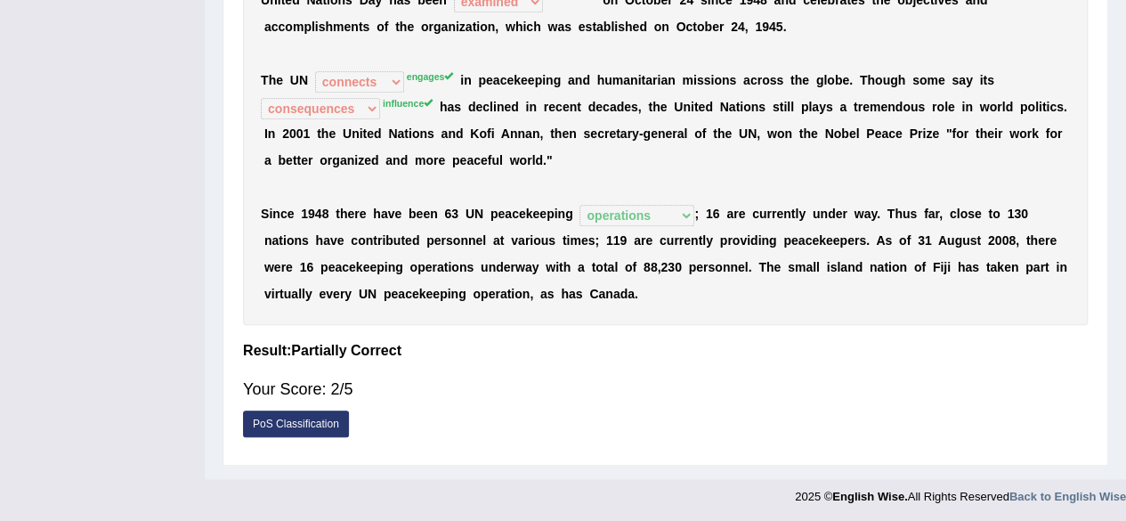
scroll to position [0, 0]
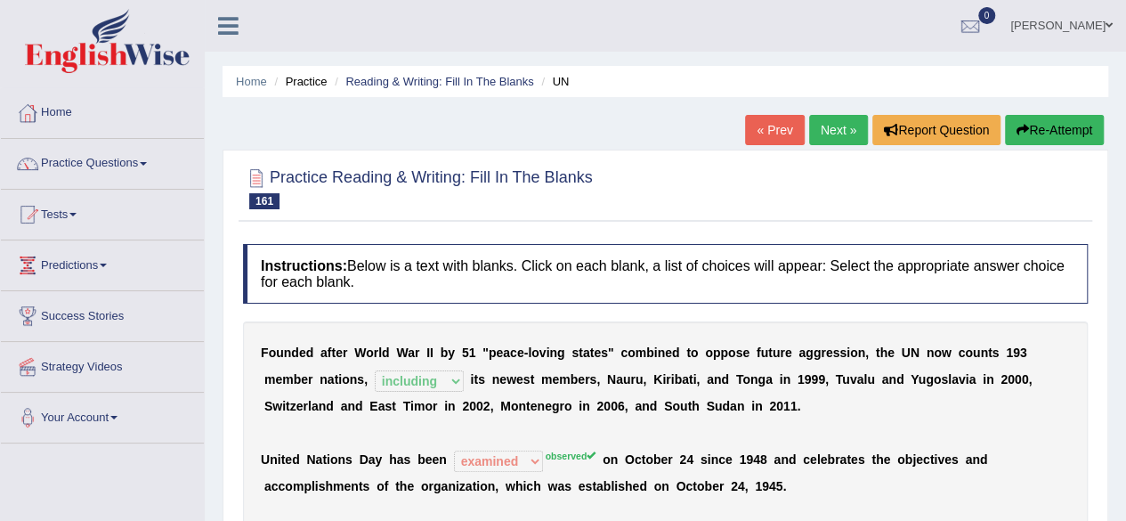
click at [824, 138] on link "Next »" at bounding box center [838, 130] width 59 height 30
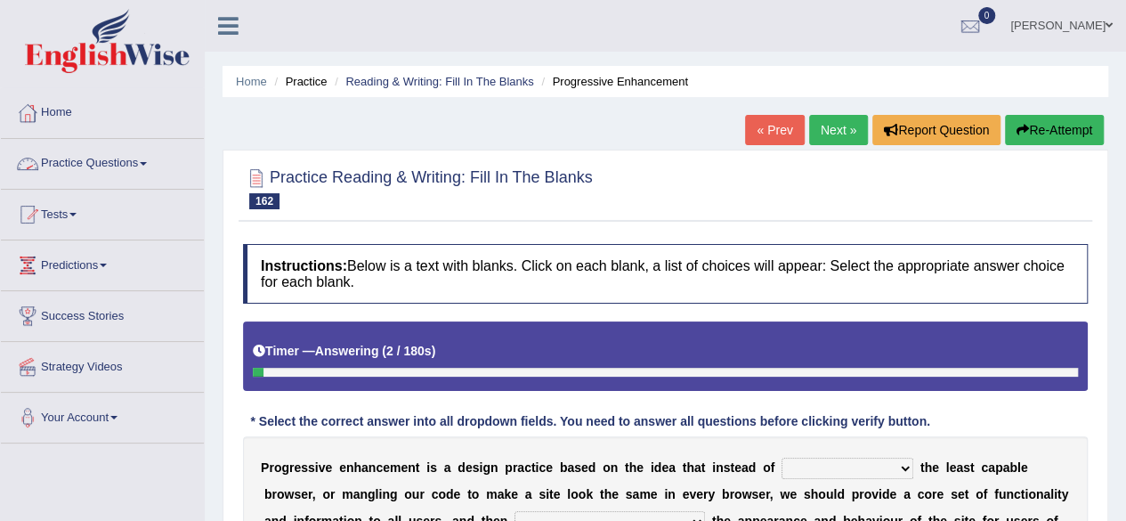
click at [103, 166] on link "Practice Questions" at bounding box center [102, 161] width 203 height 44
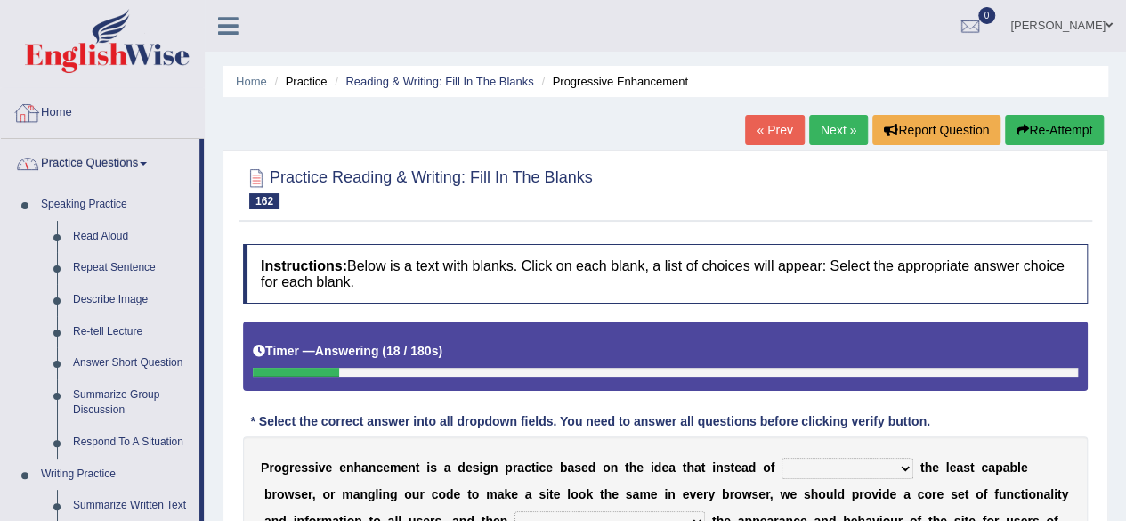
click at [62, 120] on link "Home" at bounding box center [102, 110] width 203 height 44
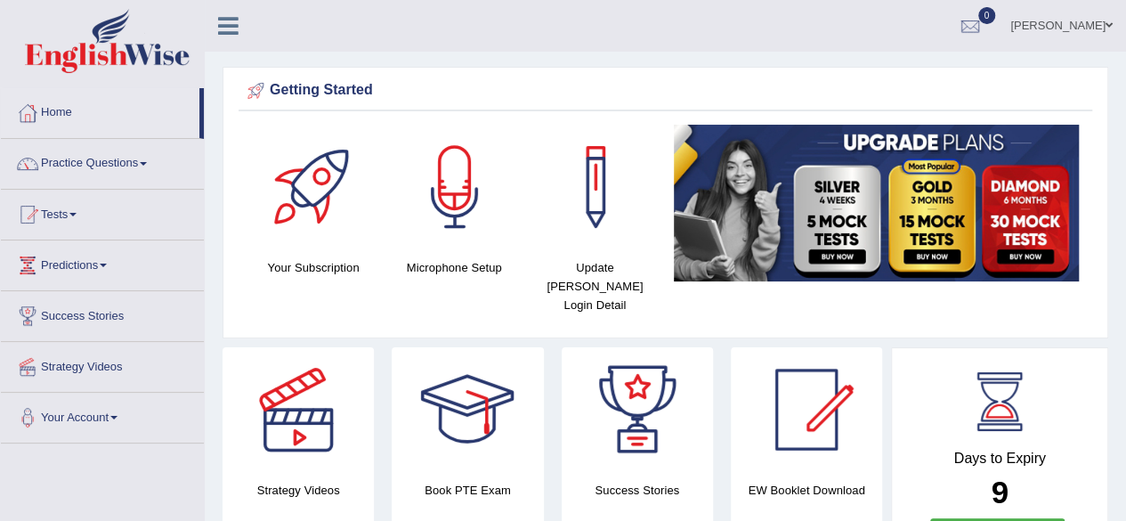
click at [57, 255] on link "Predictions" at bounding box center [102, 262] width 203 height 44
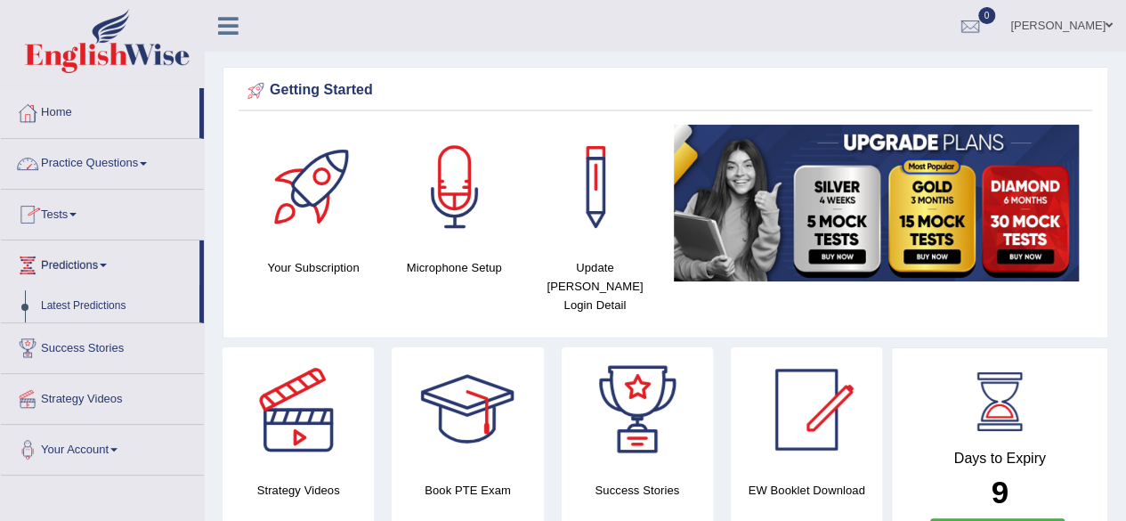
click at [135, 160] on link "Practice Questions" at bounding box center [102, 161] width 203 height 44
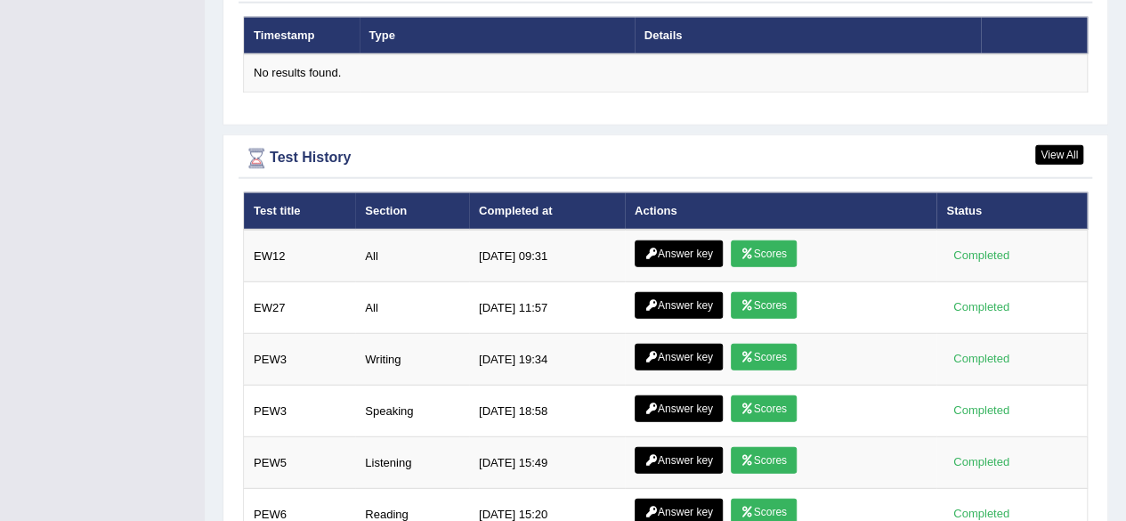
scroll to position [2229, 0]
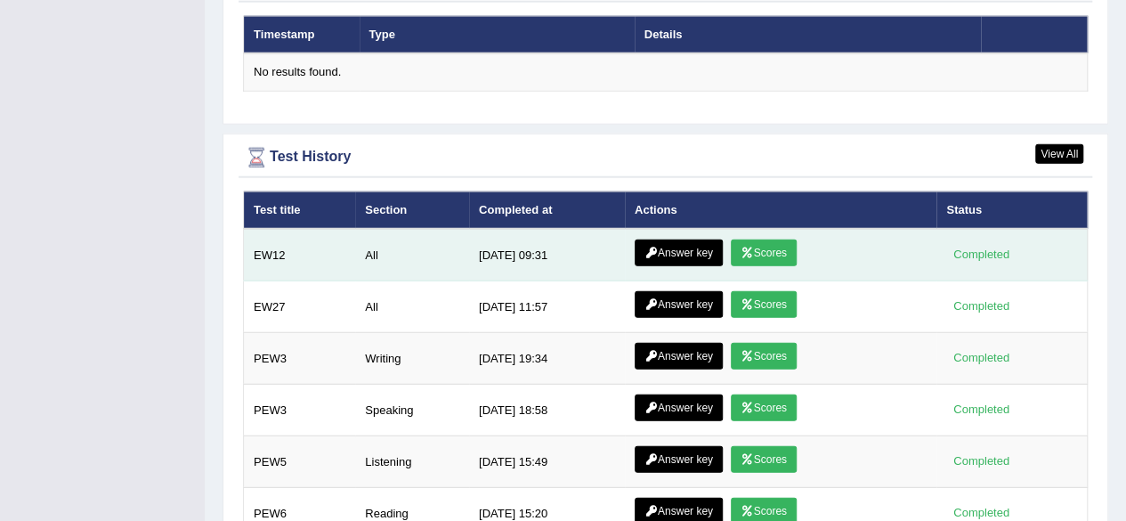
click at [749, 239] on link "Scores" at bounding box center [764, 252] width 66 height 27
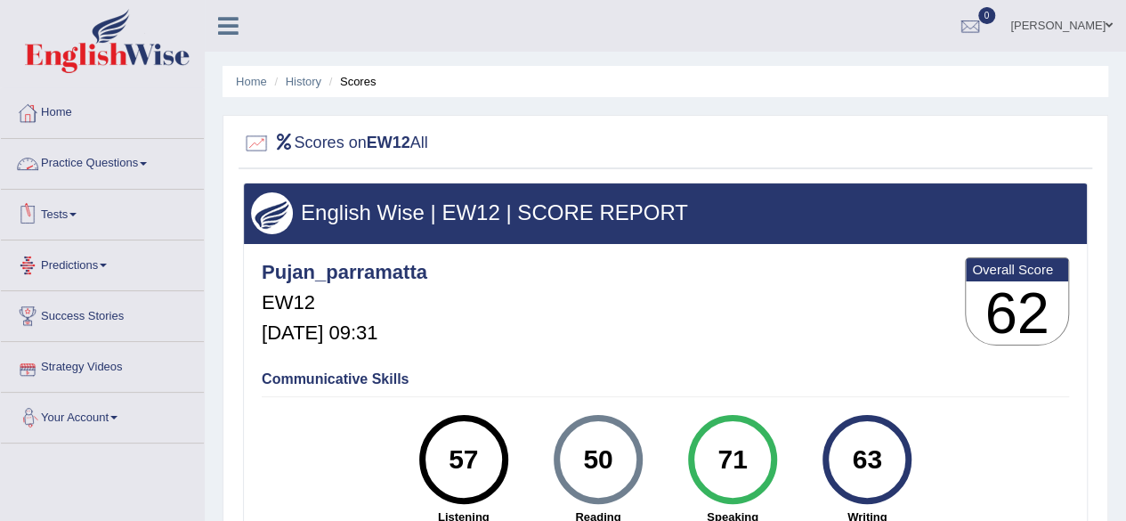
click at [104, 164] on link "Practice Questions" at bounding box center [102, 161] width 203 height 44
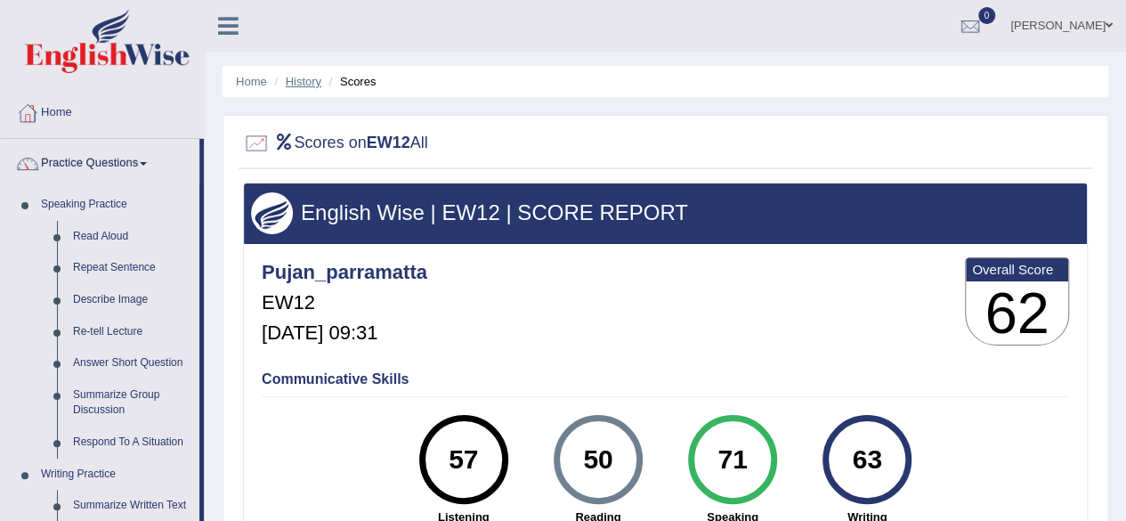
click at [311, 85] on link "History" at bounding box center [304, 81] width 36 height 13
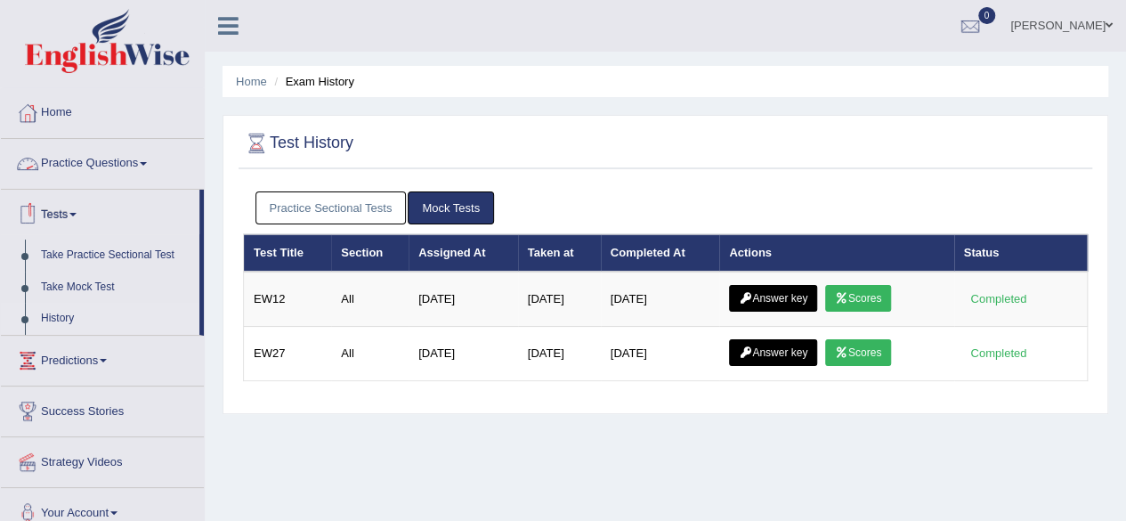
click at [123, 173] on link "Practice Questions" at bounding box center [102, 161] width 203 height 44
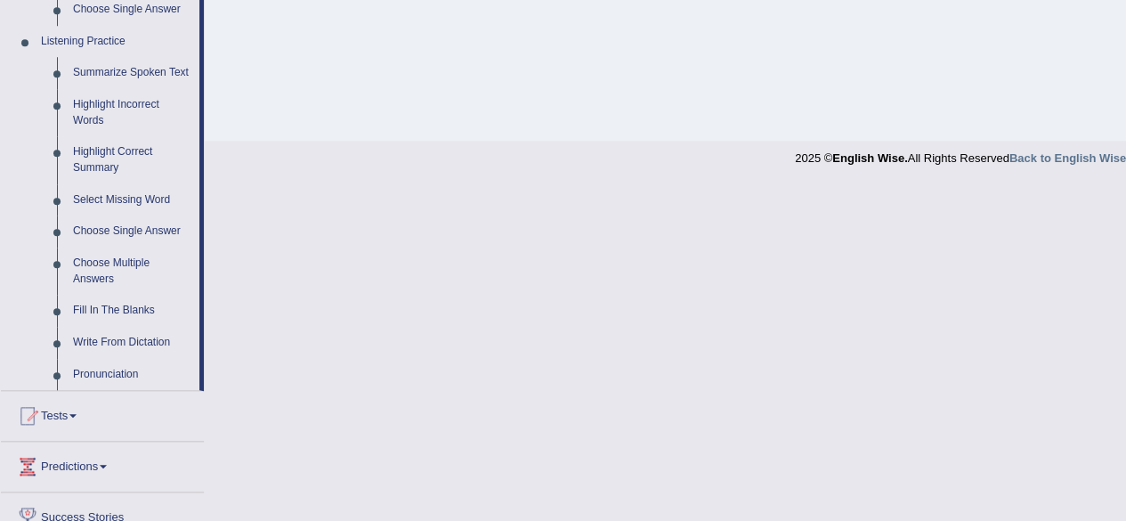
scroll to position [750, 0]
